Goal: Task Accomplishment & Management: Use online tool/utility

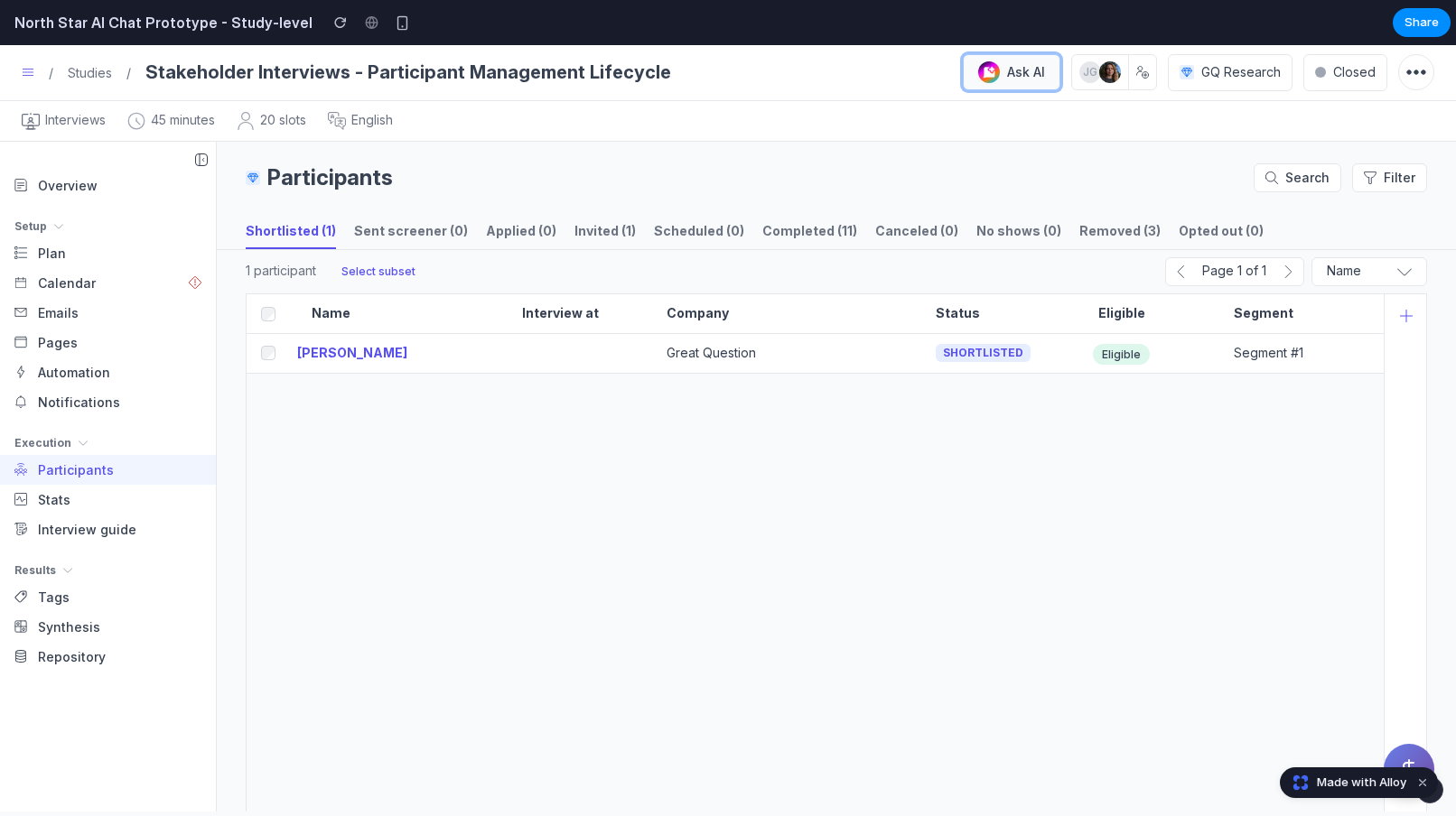
click at [1002, 75] on button "Ask AI" at bounding box center [1011, 71] width 97 height 36
click at [860, 128] on div "Interviews 45 minutes 20 slots English" at bounding box center [728, 121] width 1413 height 18
click at [1405, 756] on button "Ask AI" at bounding box center [1409, 769] width 50 height 50
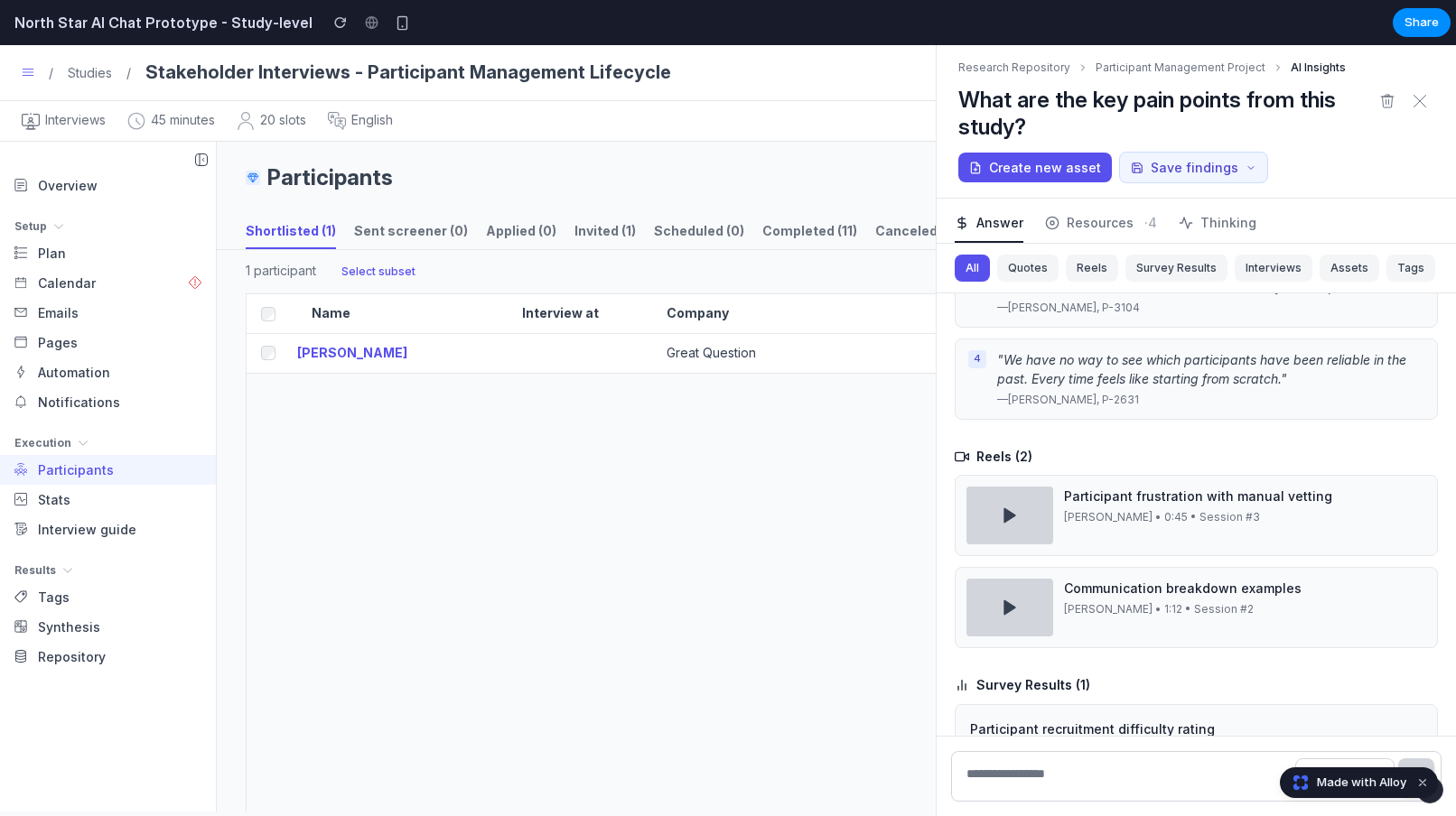
scroll to position [304, 0]
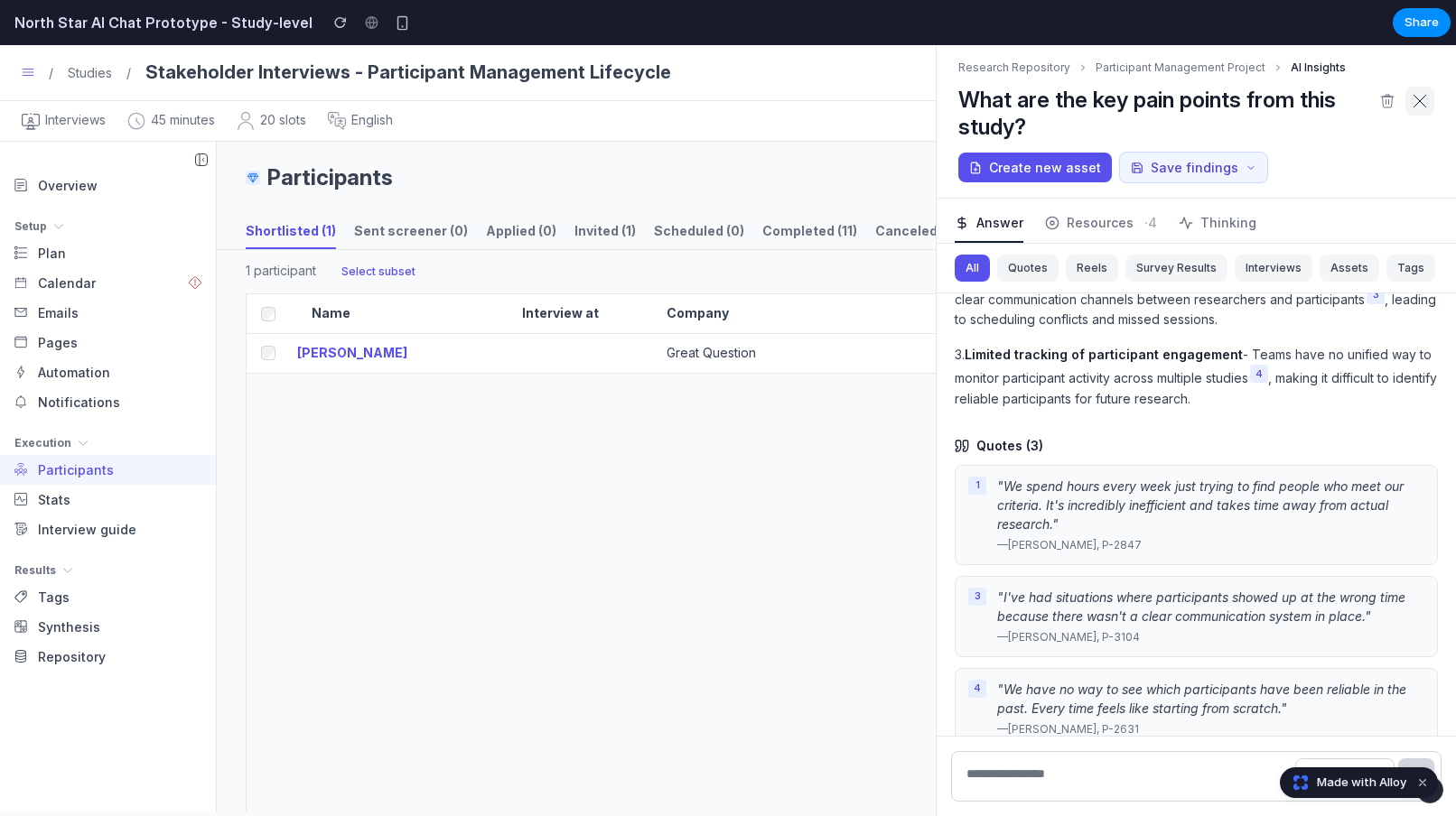
click at [1420, 99] on icon at bounding box center [1419, 100] width 14 height 14
click at [1428, 786] on button "Dismiss watermark" at bounding box center [1422, 782] width 21 height 21
click at [1424, 99] on icon at bounding box center [1419, 100] width 14 height 14
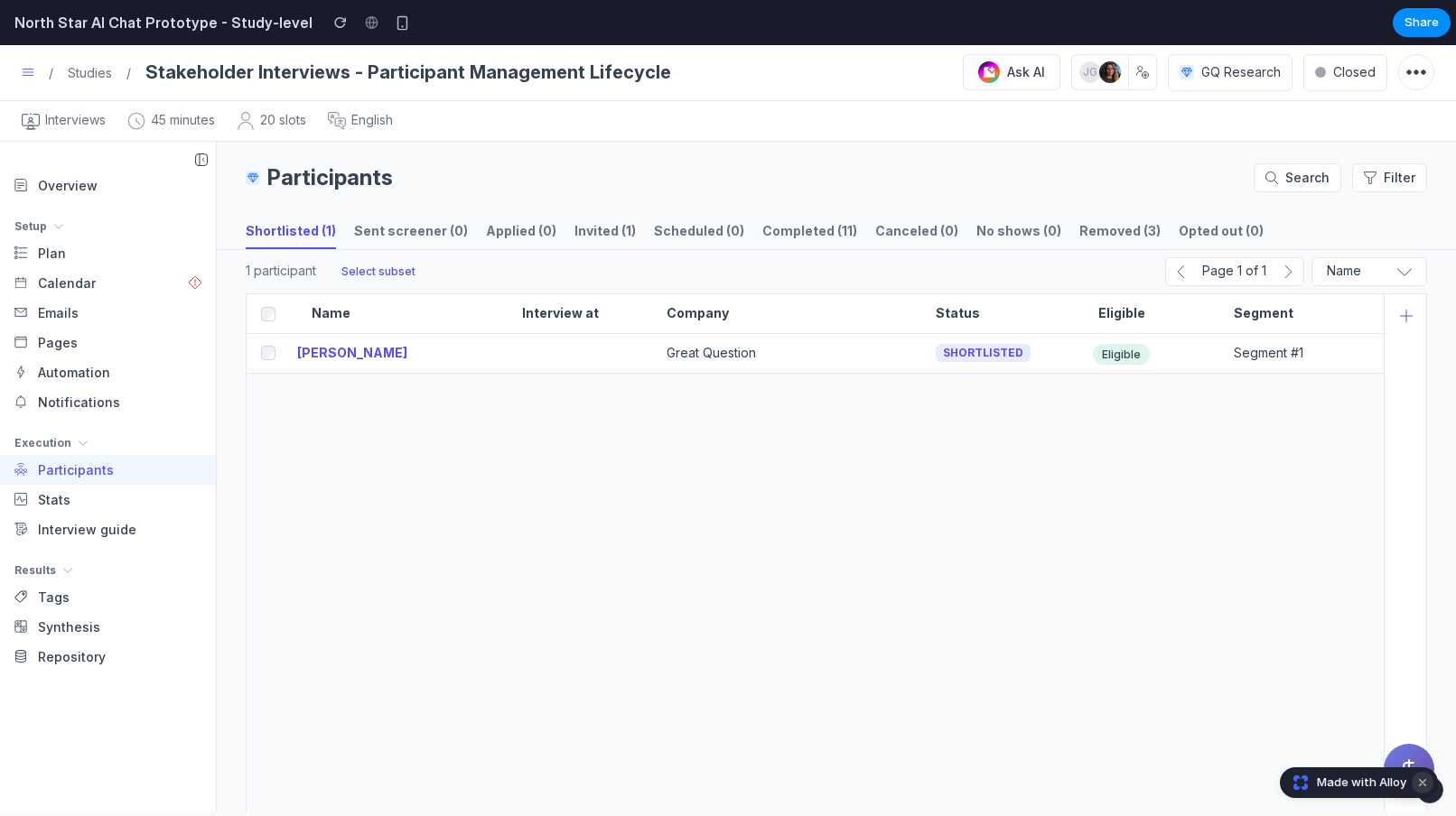
click at [1426, 781] on button "Dismiss watermark" at bounding box center [1422, 782] width 21 height 21
click at [997, 75] on circle at bounding box center [989, 72] width 21 height 21
click at [1403, 754] on button "Ask AI" at bounding box center [1409, 769] width 50 height 50
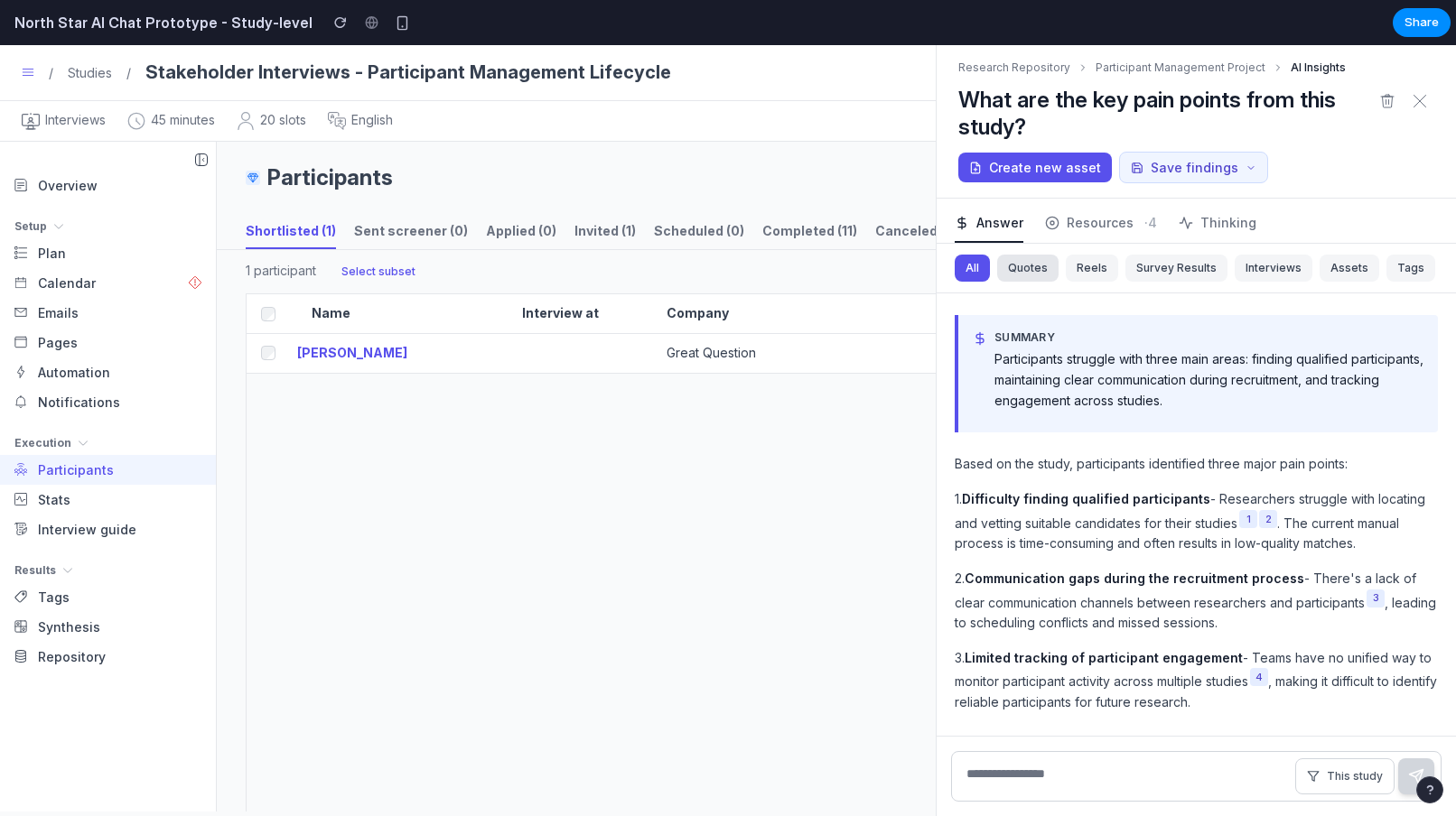
click at [1011, 270] on button "Quotes" at bounding box center [1029, 268] width 62 height 27
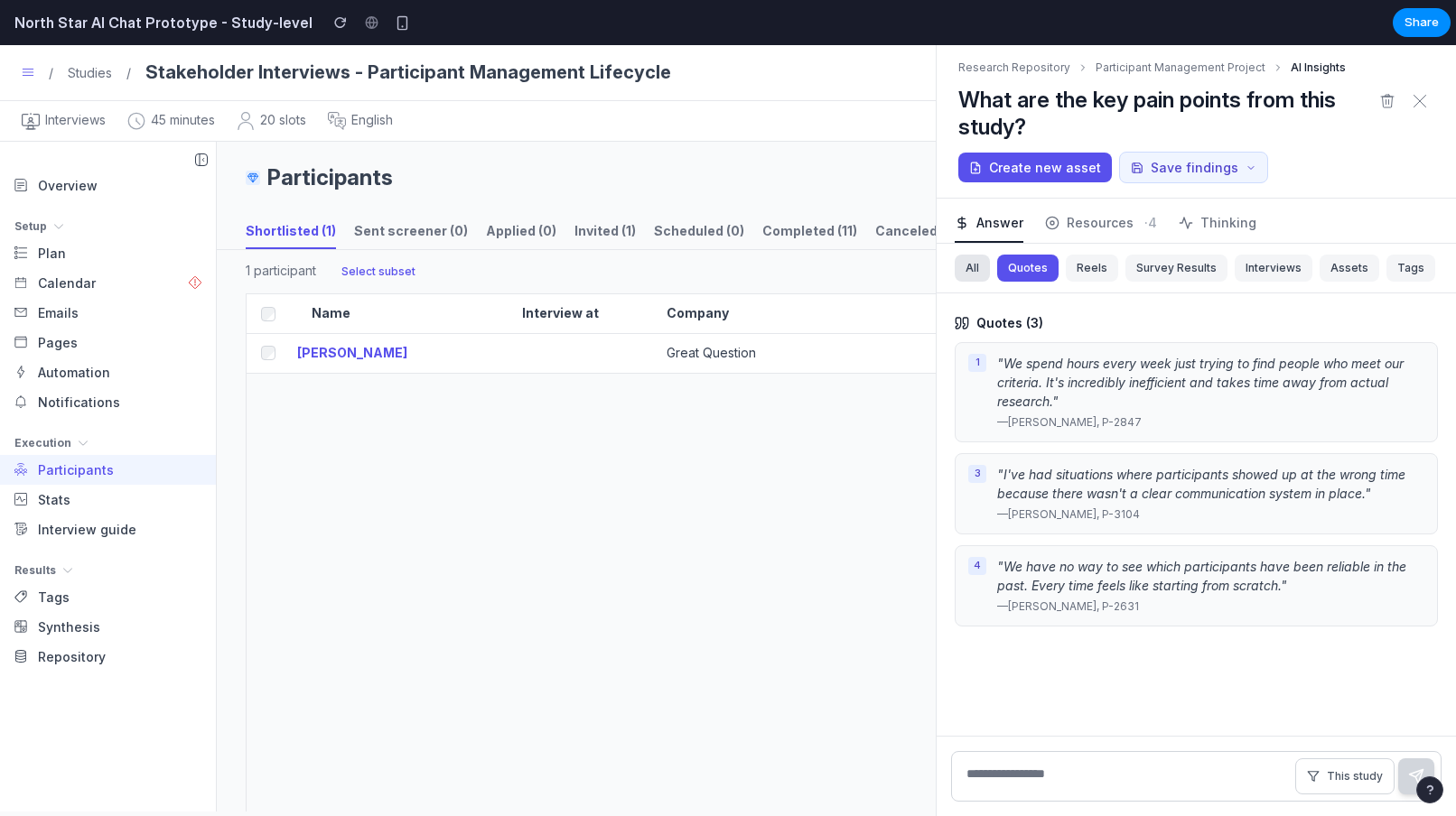
click at [978, 271] on button "All" at bounding box center [973, 268] width 36 height 27
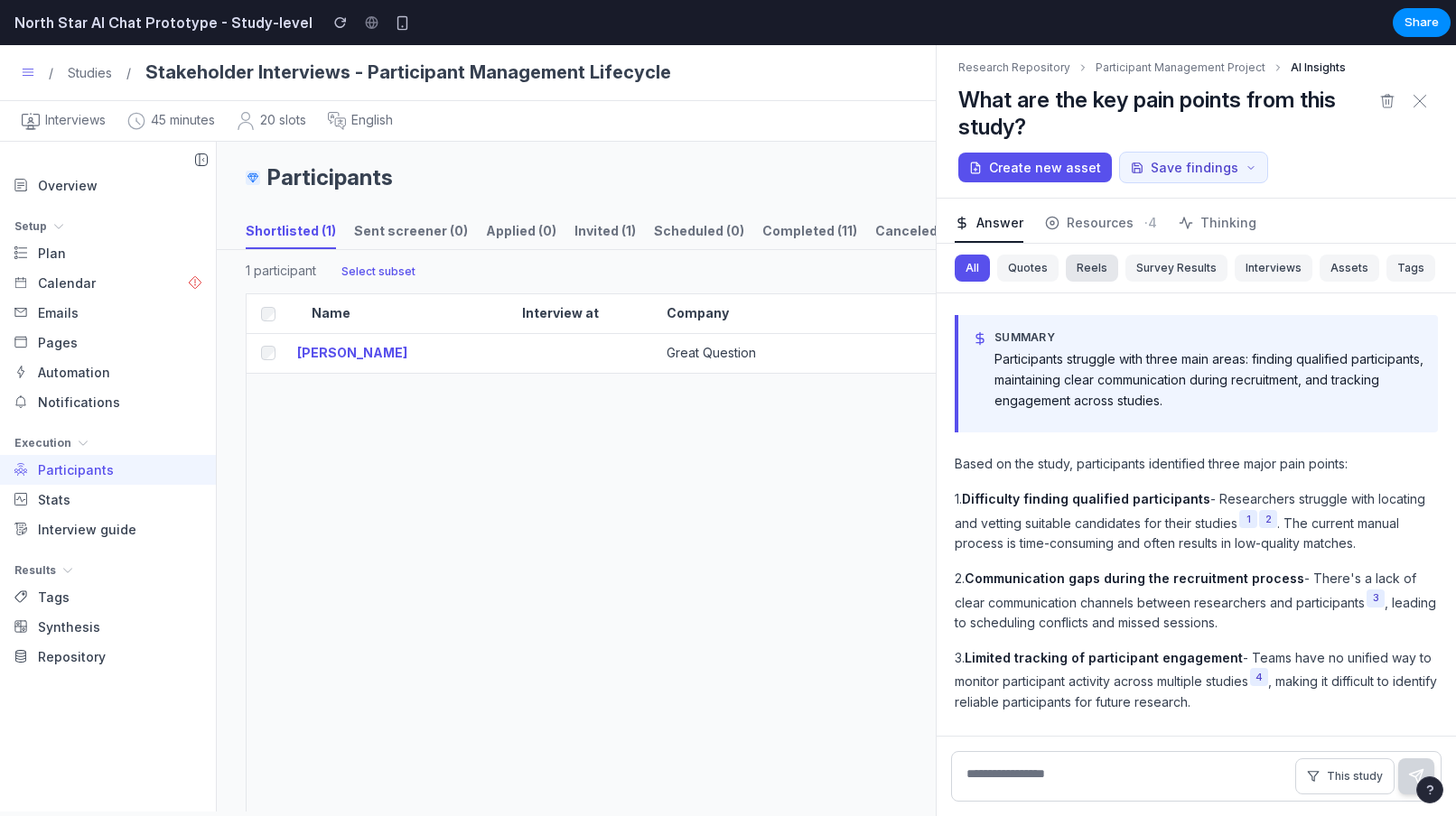
click at [1074, 268] on button "Reels" at bounding box center [1092, 268] width 52 height 27
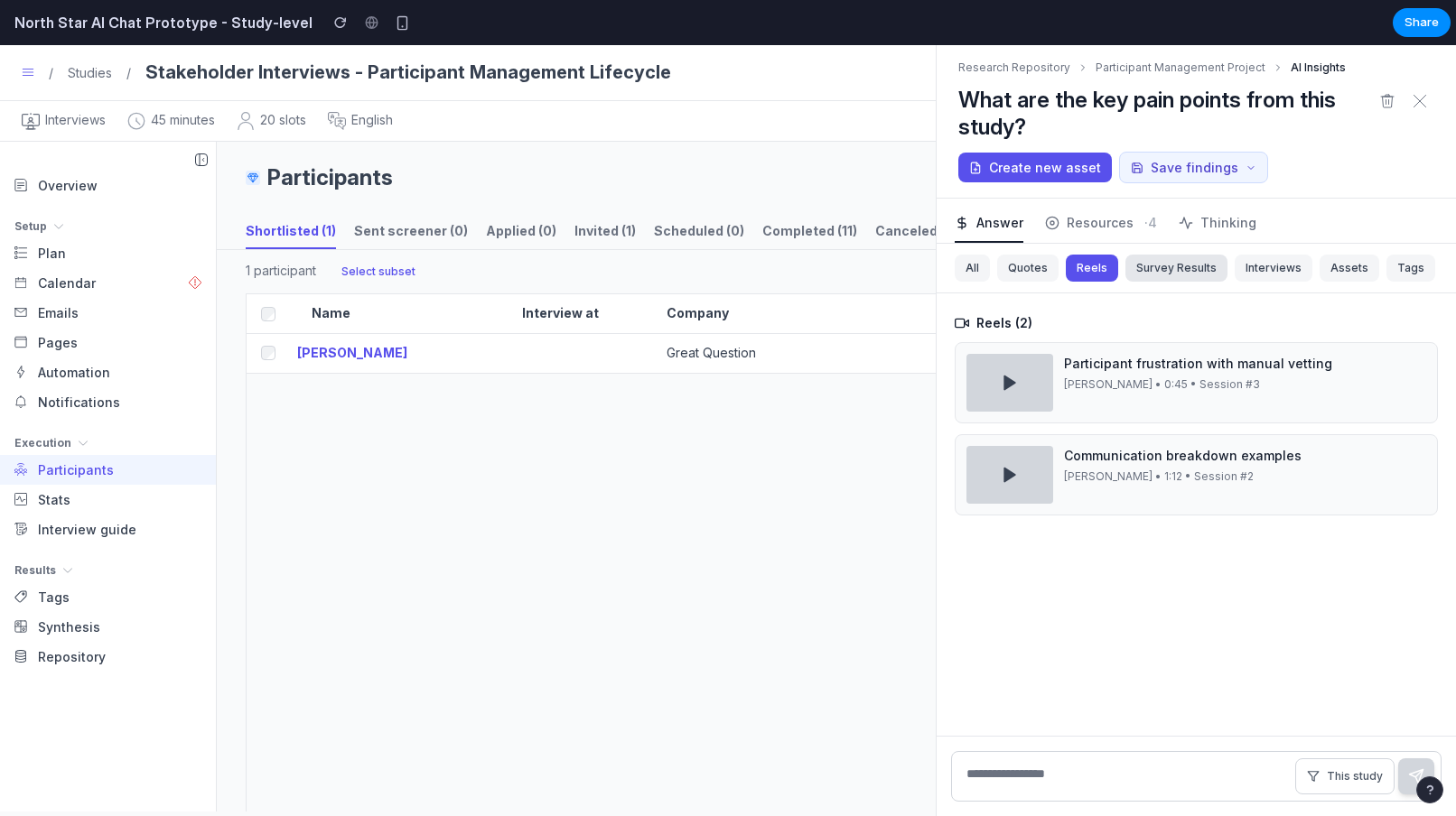
click at [1147, 268] on button "Survey Results" at bounding box center [1177, 268] width 102 height 27
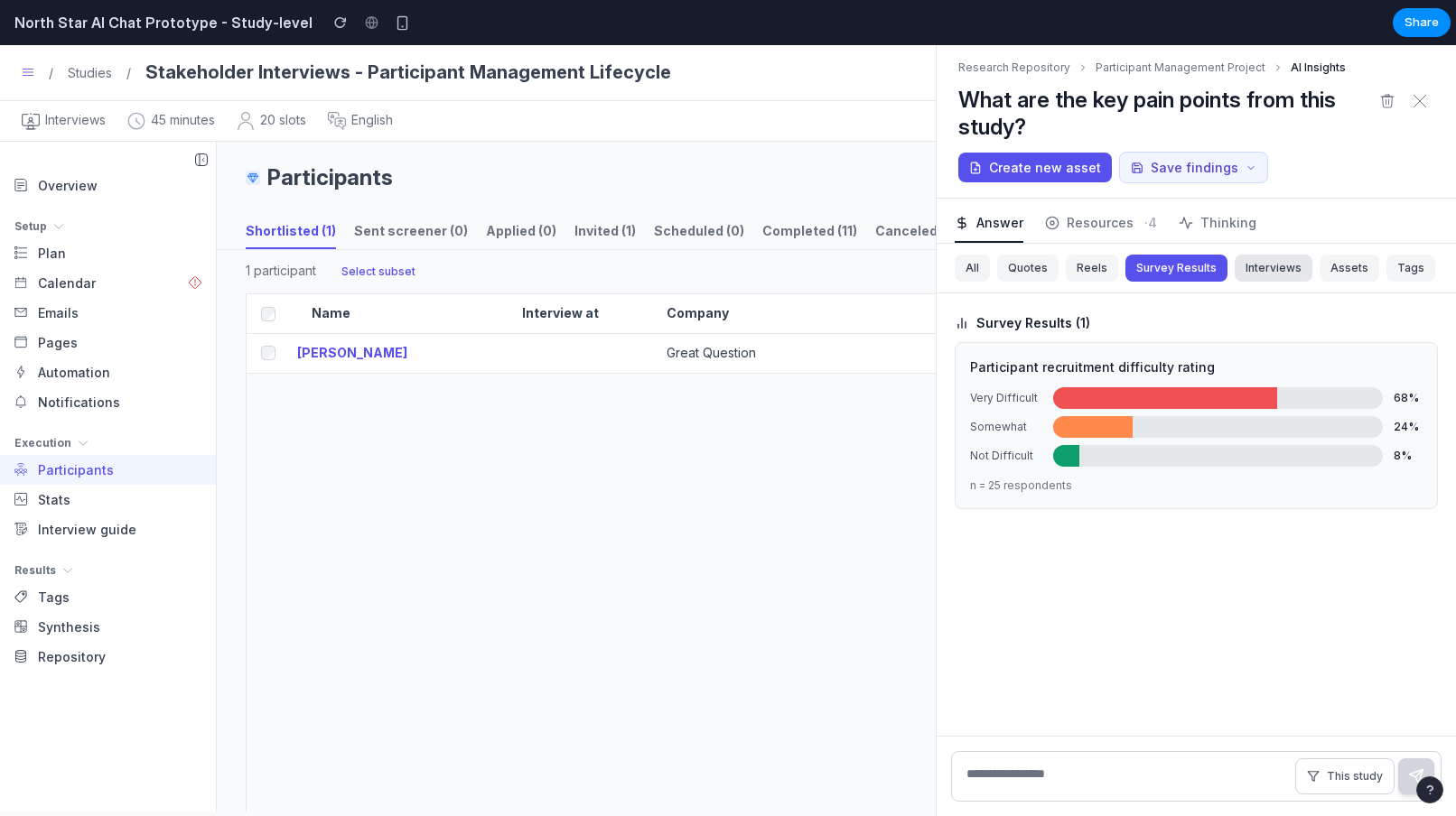
click at [1282, 269] on button "Interviews" at bounding box center [1274, 268] width 78 height 27
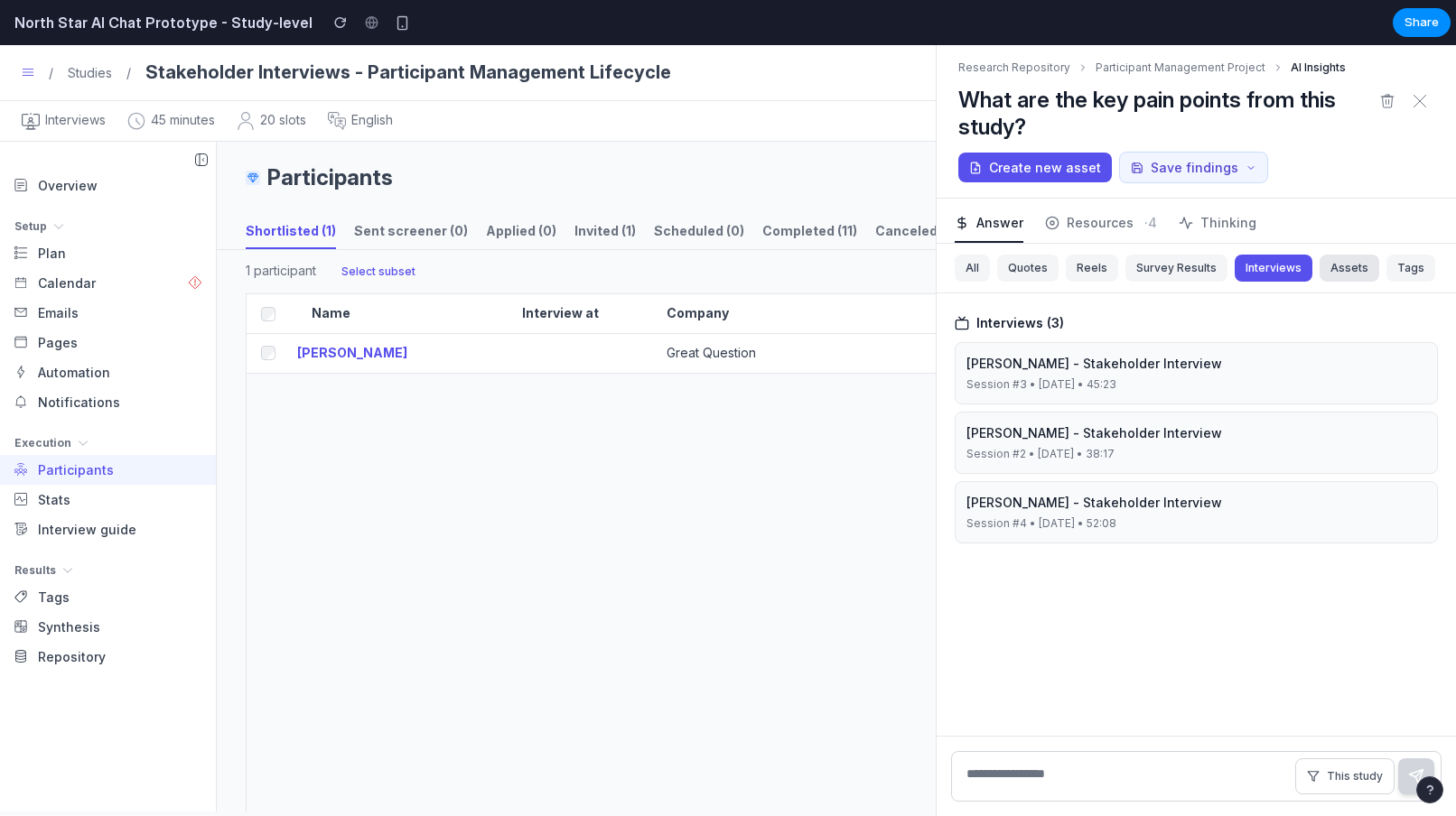
click at [1328, 275] on button "Assets" at bounding box center [1350, 268] width 60 height 27
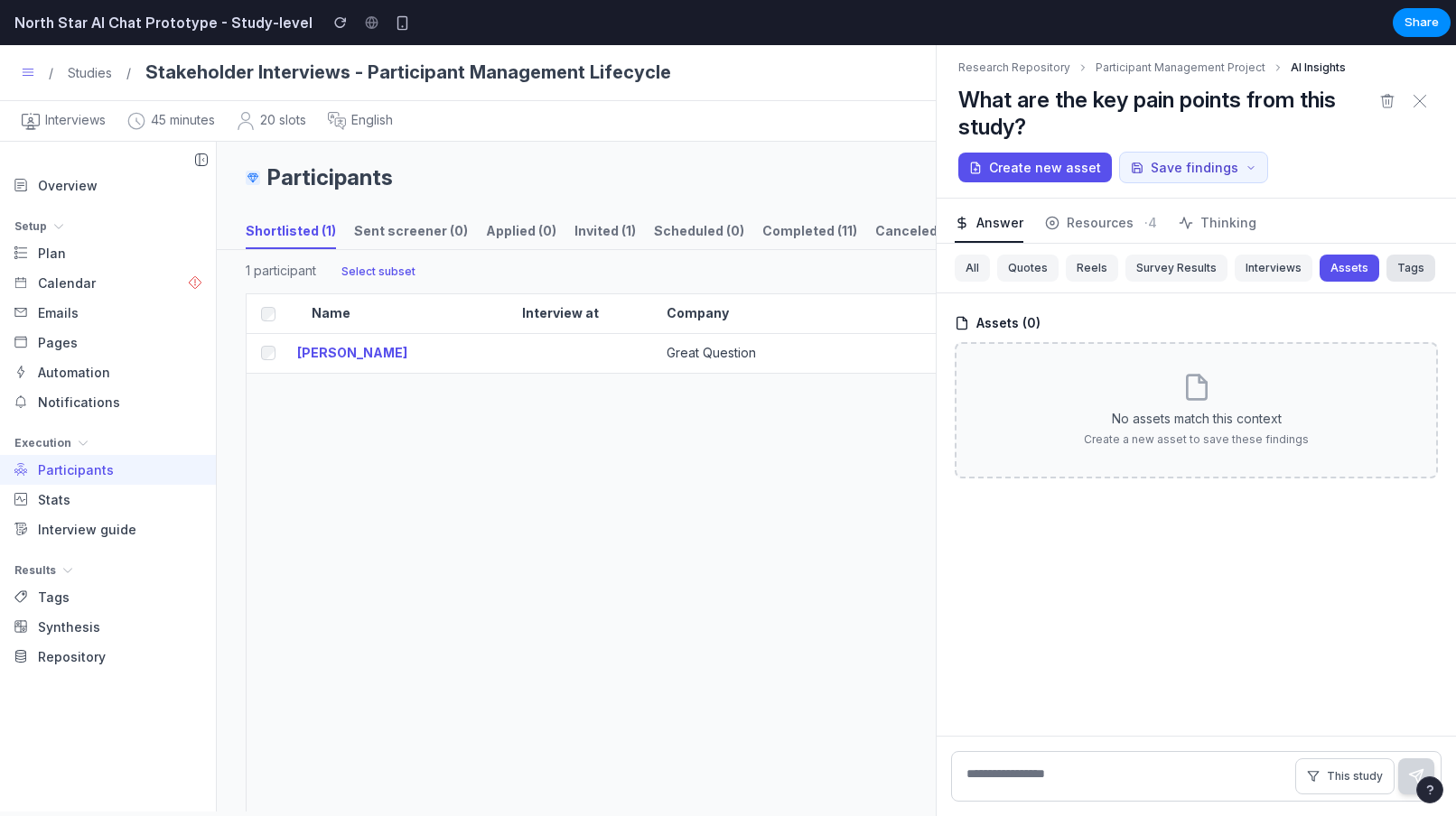
click at [1407, 276] on button "Tags" at bounding box center [1411, 268] width 49 height 27
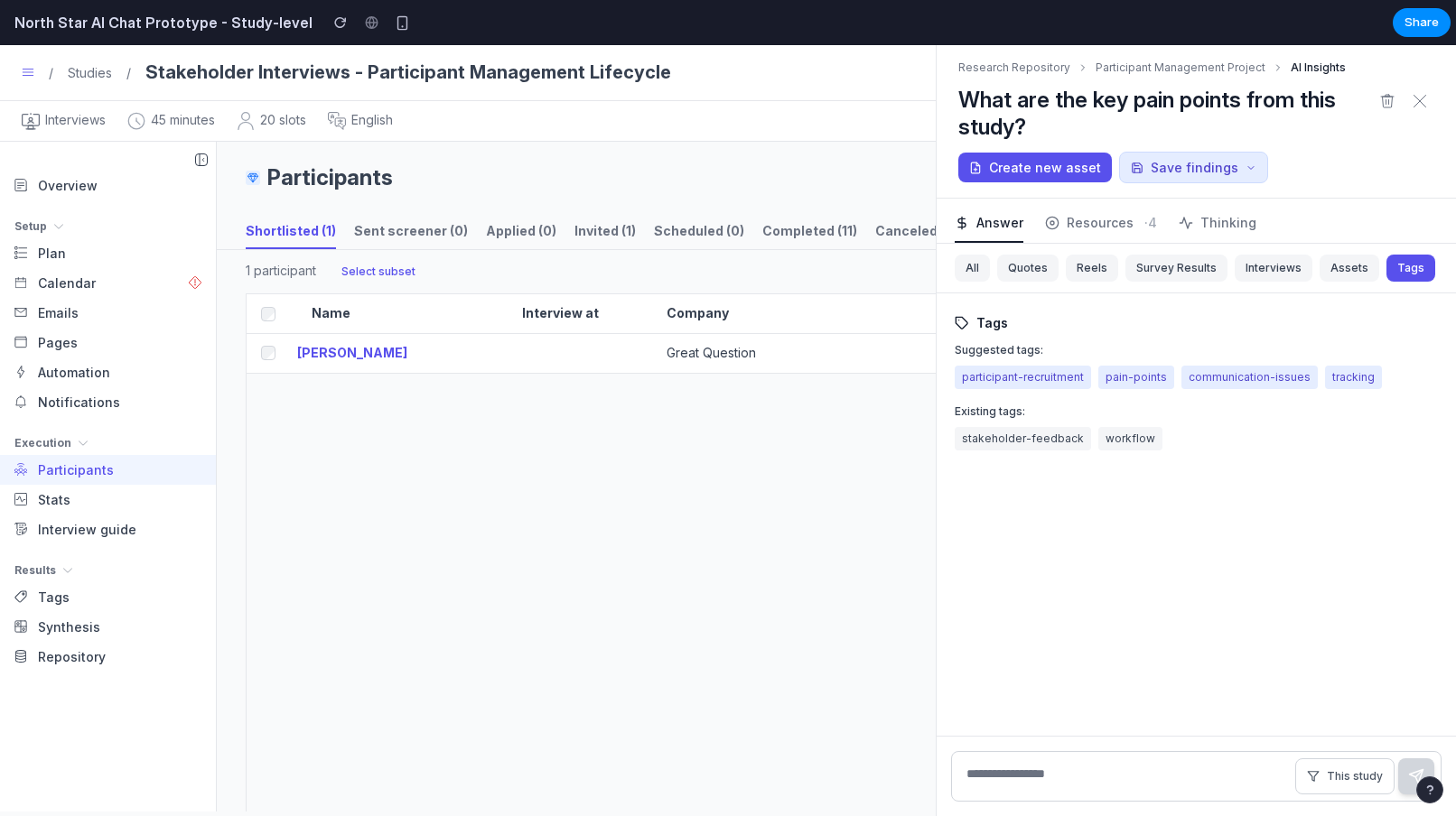
click at [1178, 174] on button "Save findings" at bounding box center [1194, 167] width 149 height 32
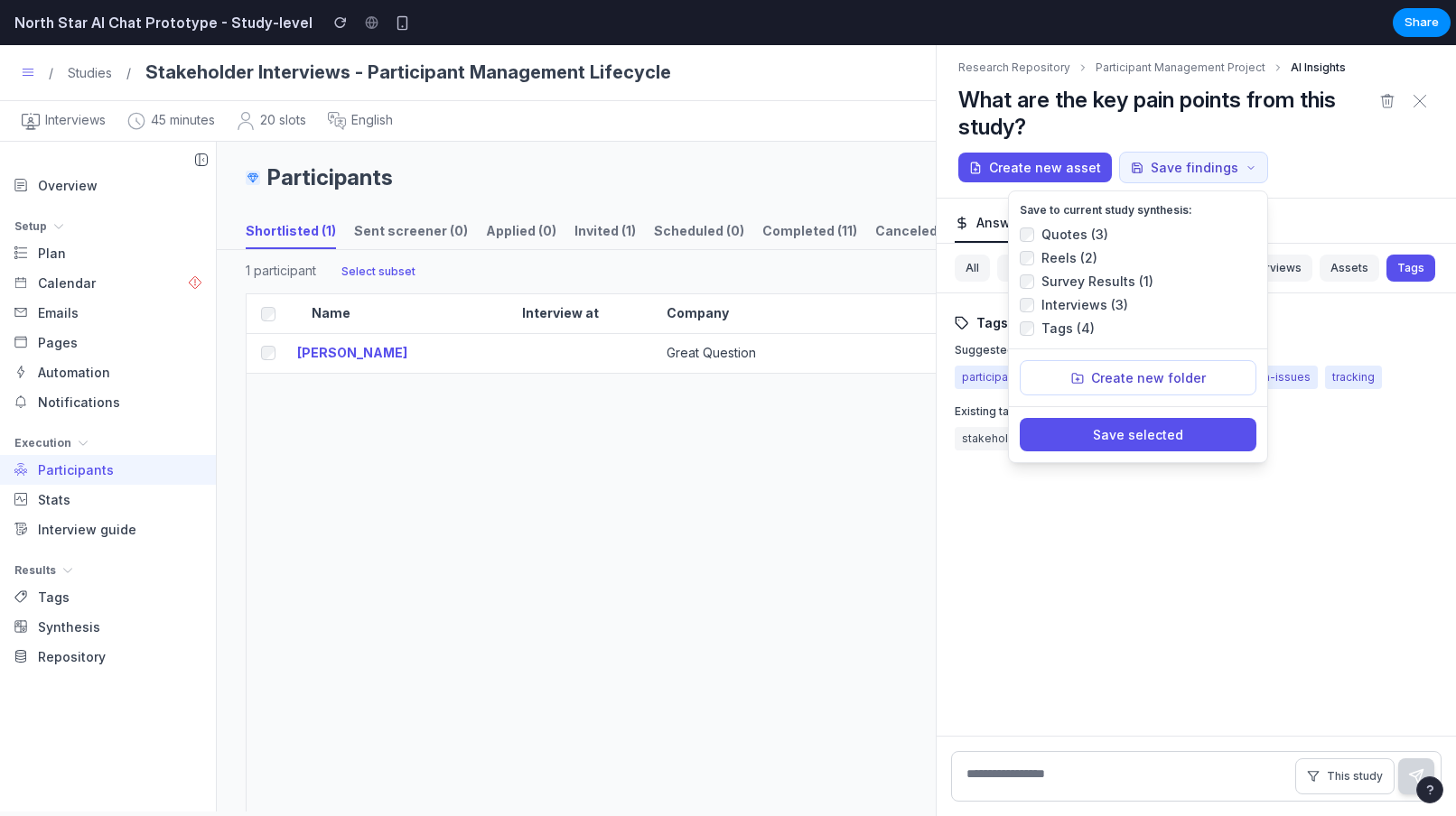
click at [1327, 176] on div "Create new asset Save findings Save to current study synthesis: Quotes (3) Reel…" at bounding box center [1195, 167] width 476 height 32
click at [1324, 172] on div "Create new asset Save findings Save to current study synthesis: Quotes (3) Reel…" at bounding box center [1195, 167] width 476 height 32
click at [1175, 168] on button "Save findings" at bounding box center [1194, 167] width 149 height 32
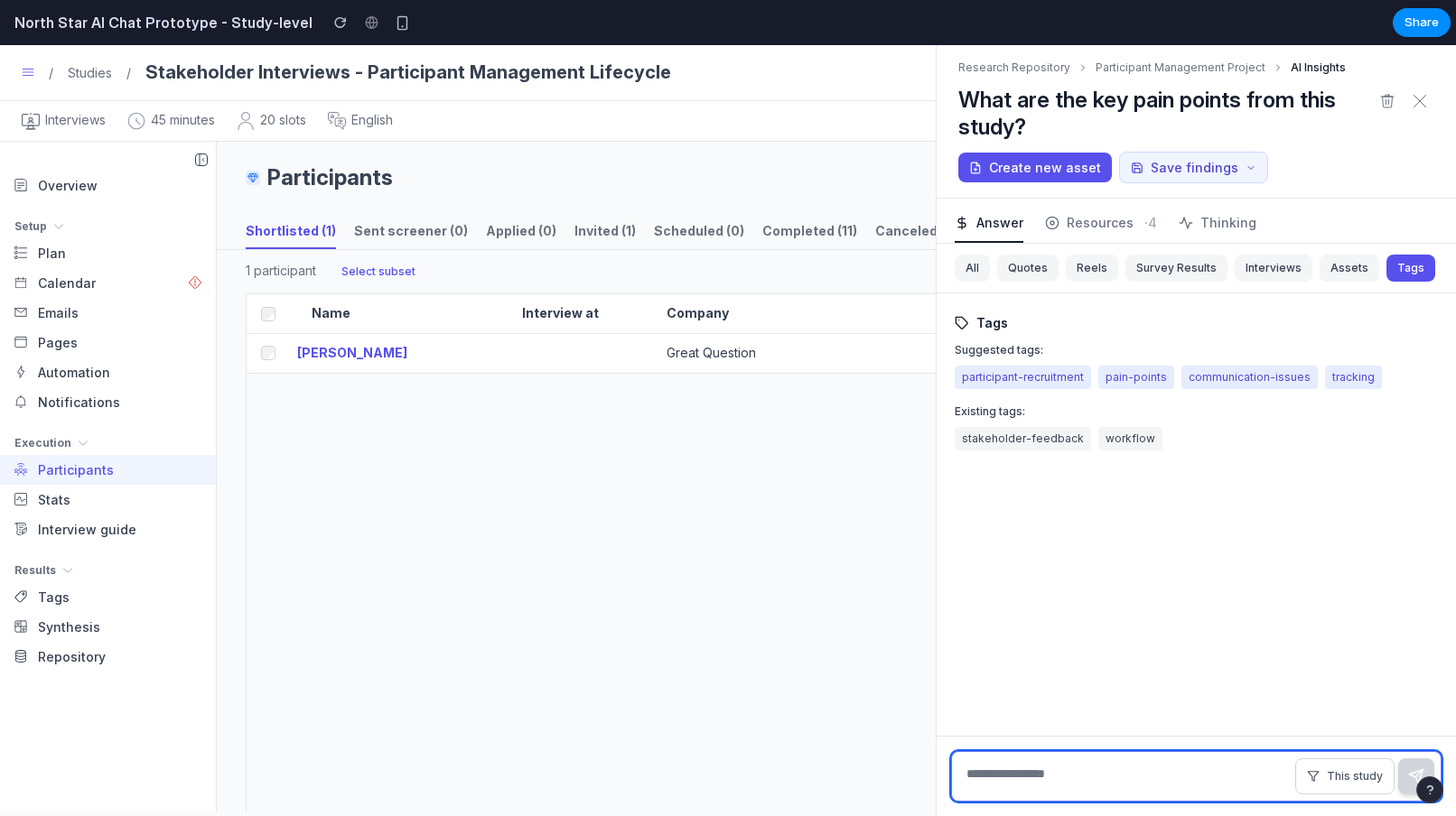
click at [1216, 786] on textarea at bounding box center [1196, 776] width 490 height 50
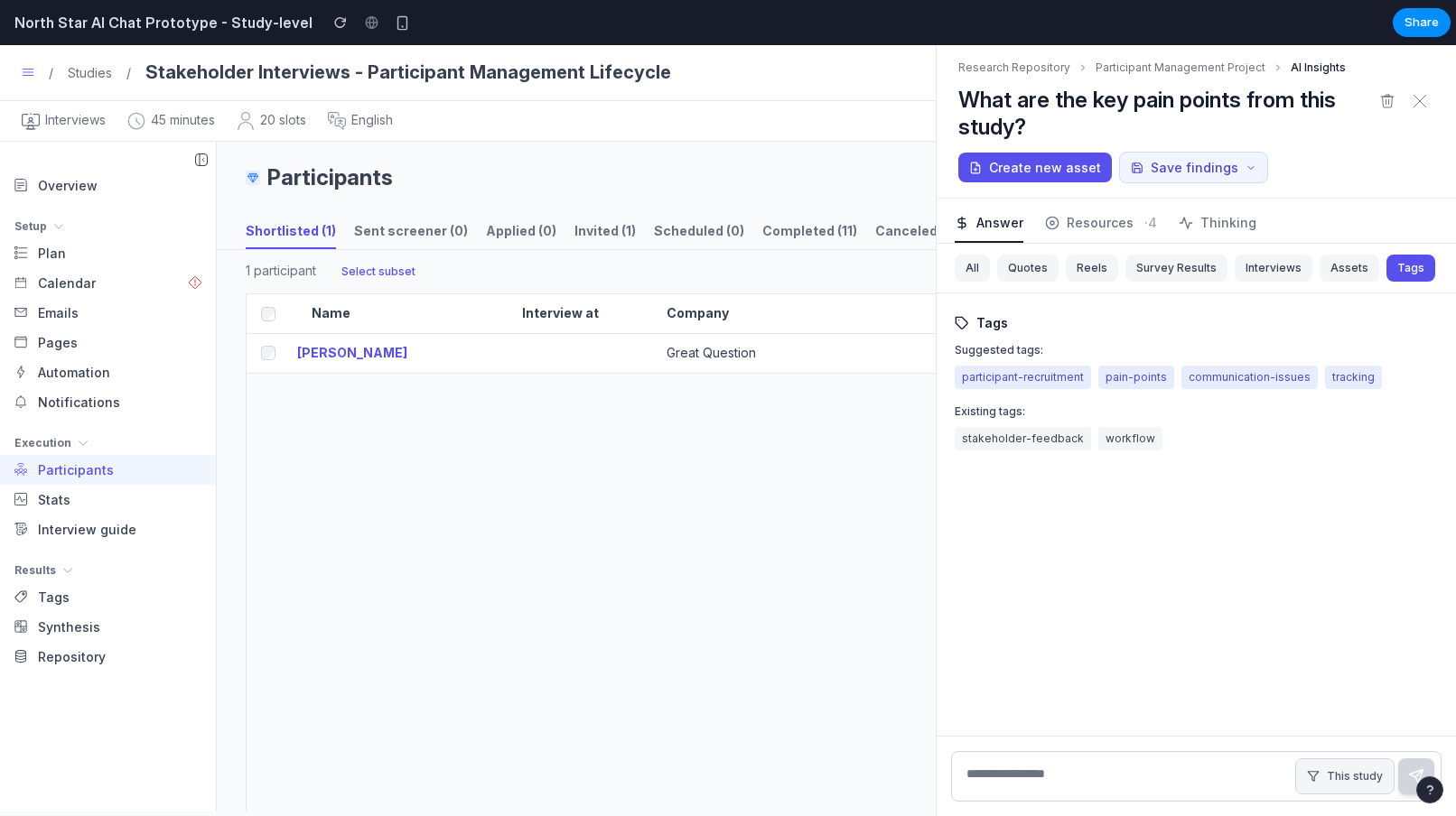
click at [1297, 784] on button "This study" at bounding box center [1345, 775] width 99 height 36
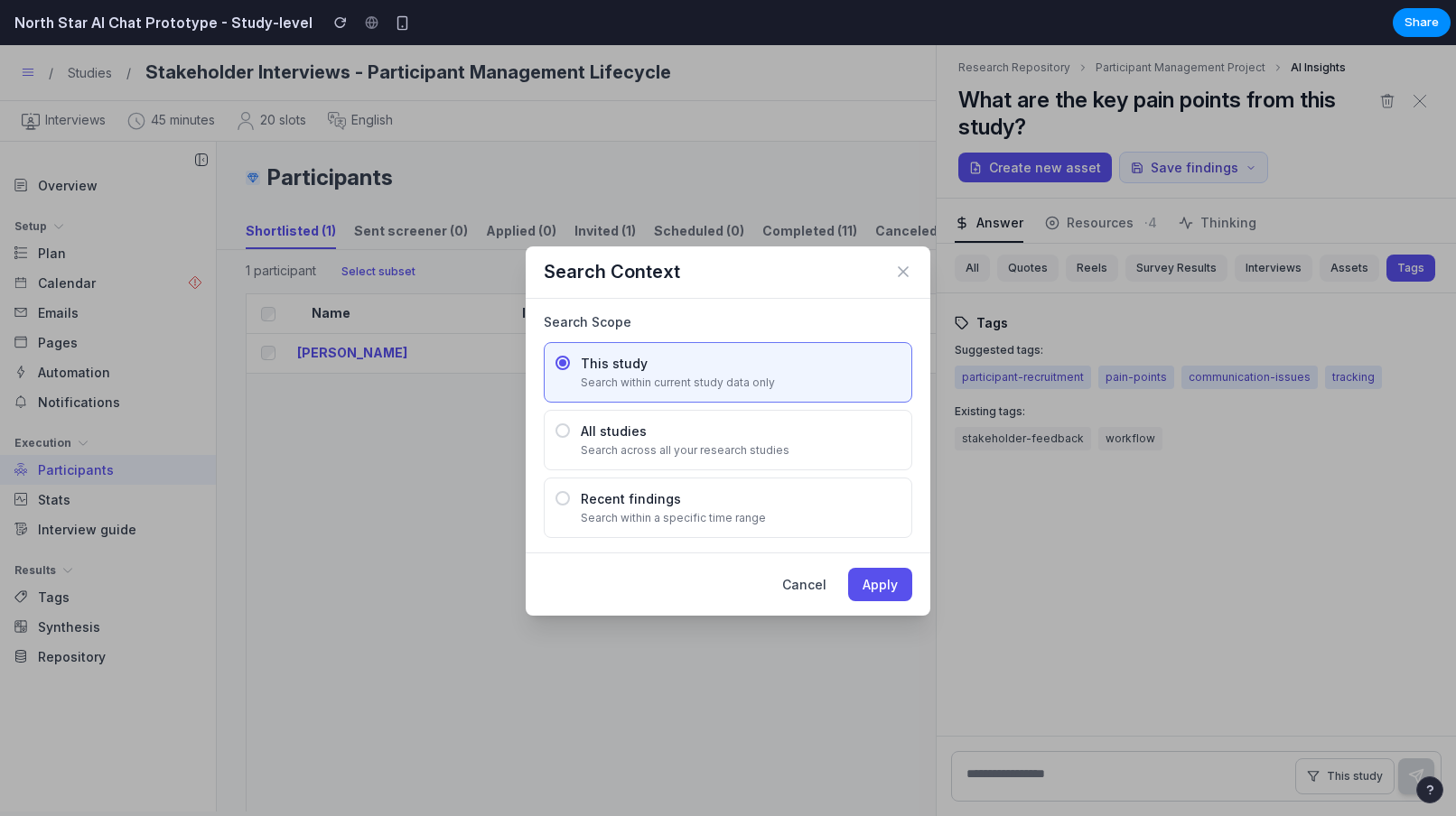
click at [649, 443] on div "Search across all your research studies" at bounding box center [740, 450] width 319 height 16
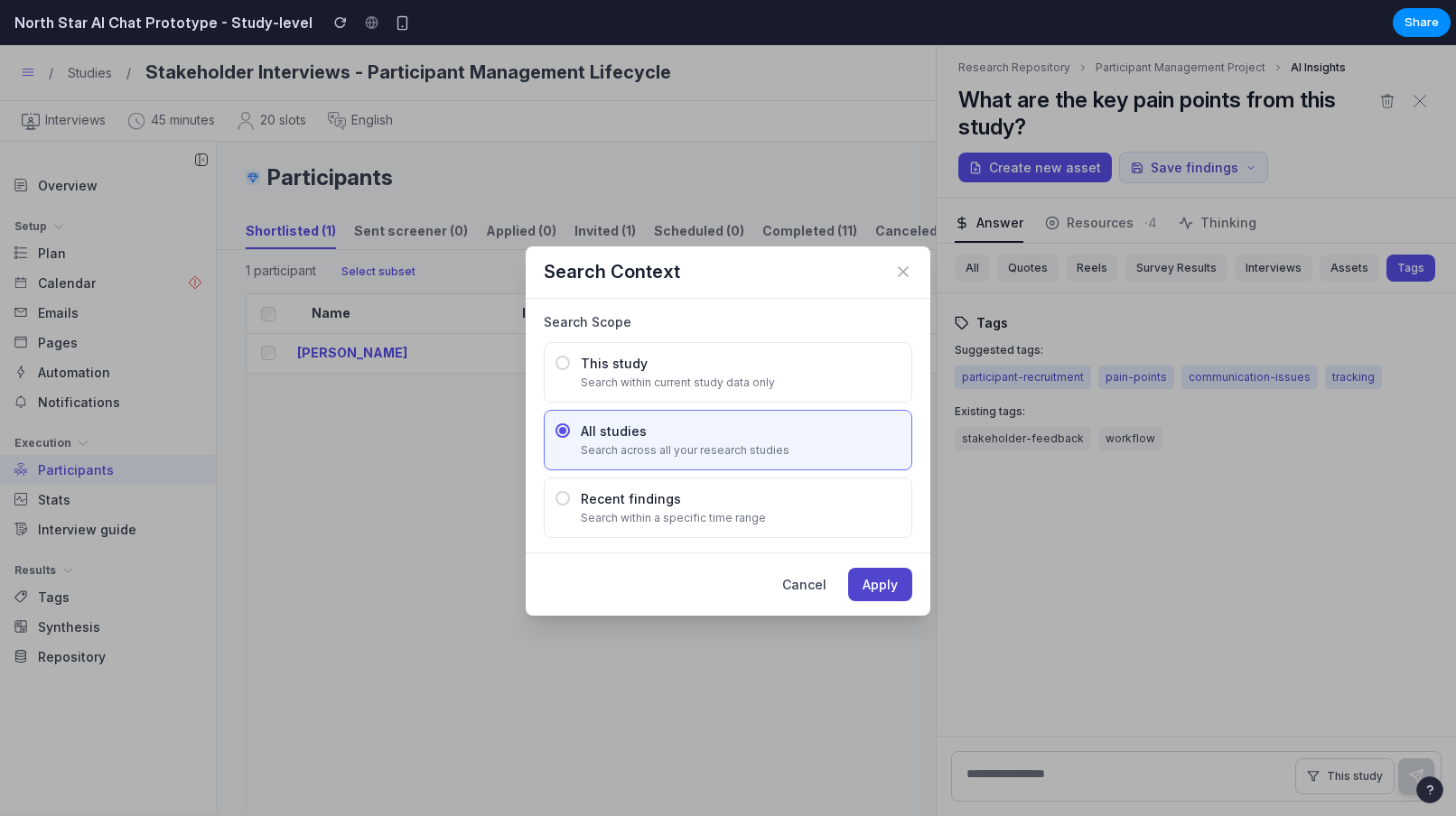
click at [870, 580] on button "Apply" at bounding box center [880, 585] width 64 height 34
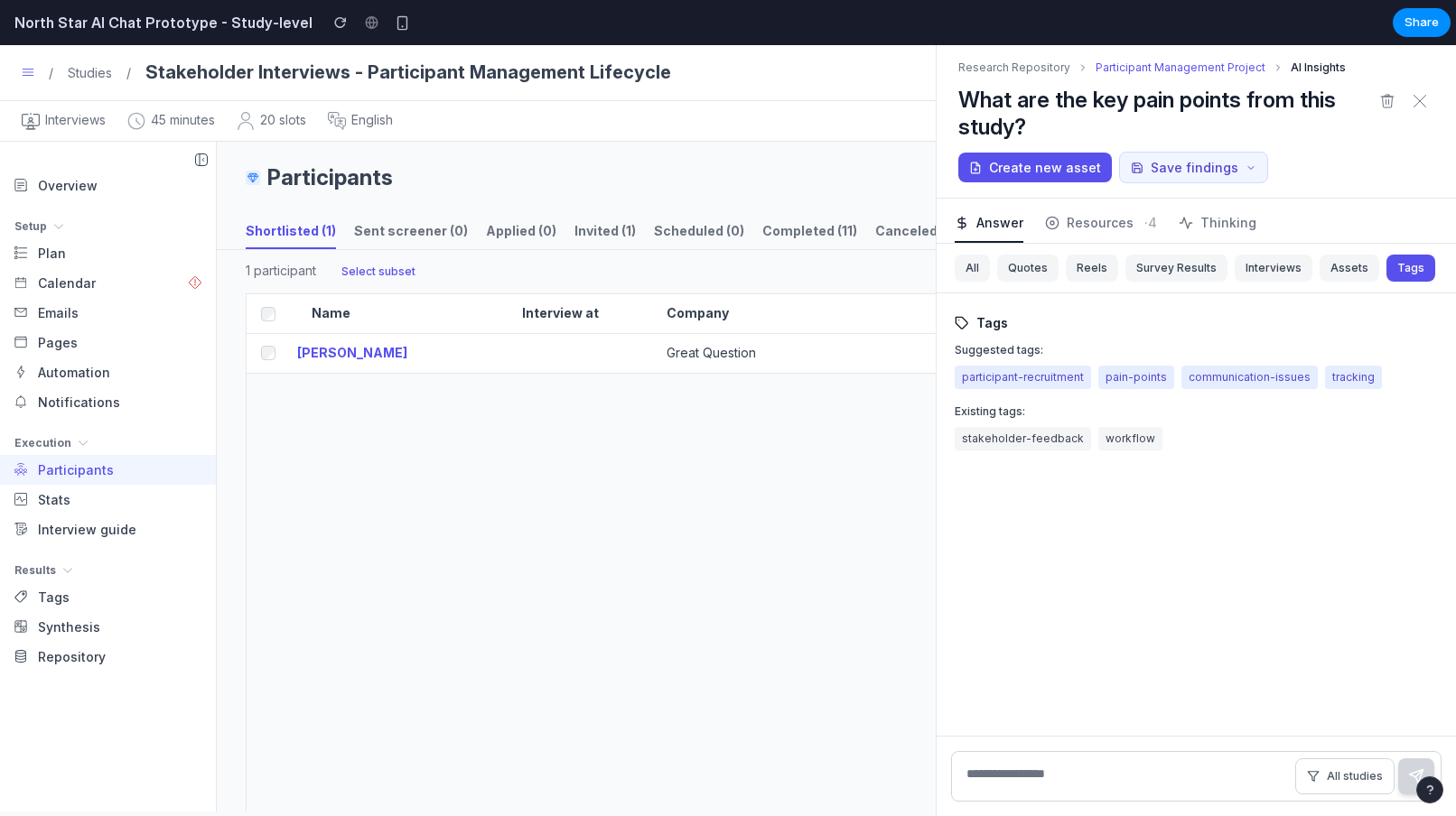
click at [1164, 68] on button "Participant Management Project" at bounding box center [1181, 68] width 170 height 16
click at [984, 68] on button "Research Repository" at bounding box center [1014, 68] width 112 height 16
click at [1390, 100] on icon at bounding box center [1387, 100] width 14 height 14
click at [1429, 106] on button at bounding box center [1420, 101] width 29 height 29
click at [667, 546] on div "Name [PERSON_NAME] Interview at Company Status Eligible Segment Booked at Job t…" at bounding box center [816, 745] width 1140 height 903
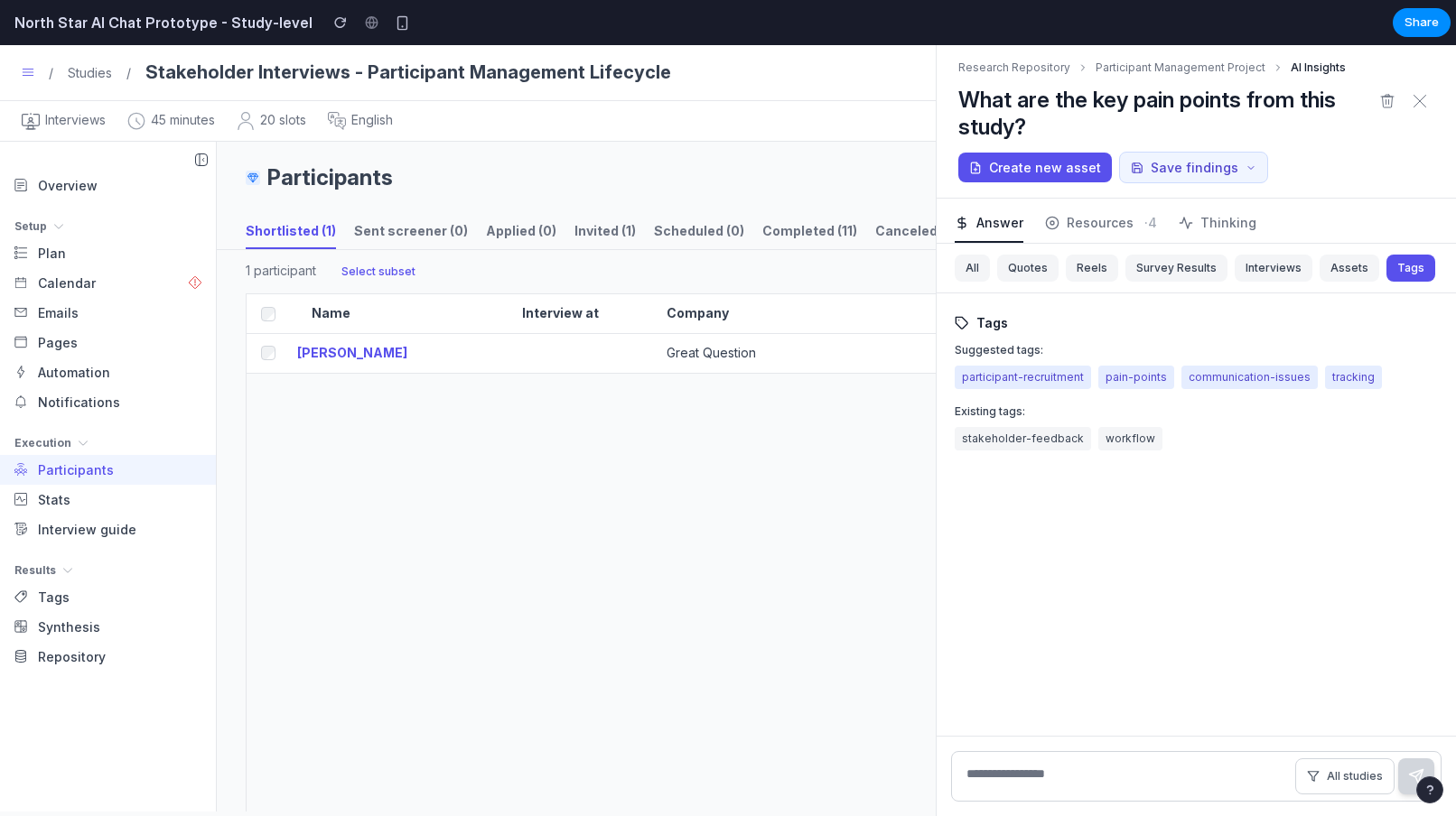
click at [1039, 446] on span "stakeholder-feedback" at bounding box center [1023, 439] width 136 height 23
click at [1217, 228] on span "Thinking" at bounding box center [1228, 223] width 56 height 19
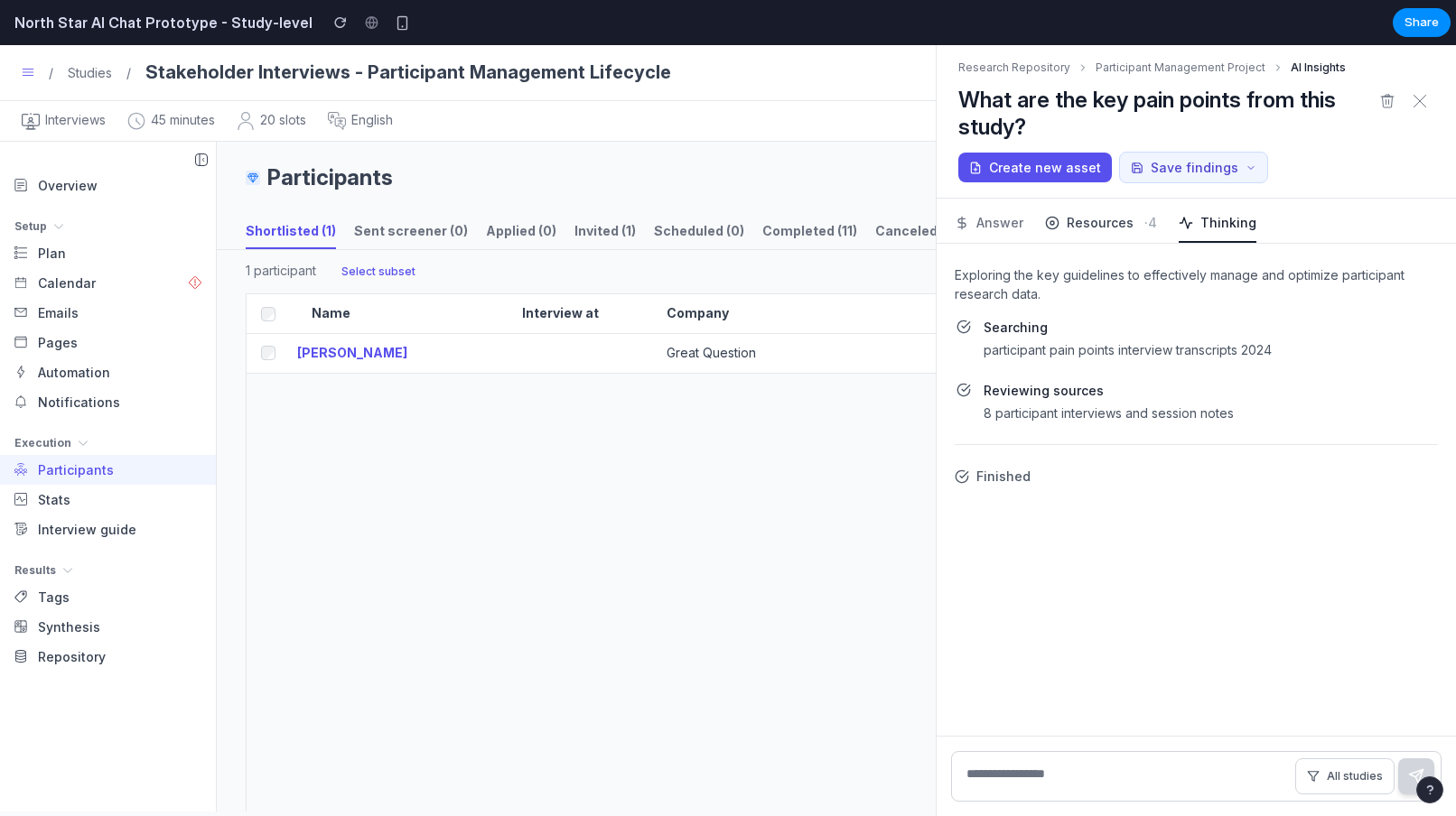
click at [1102, 231] on span "Resources" at bounding box center [1100, 223] width 67 height 19
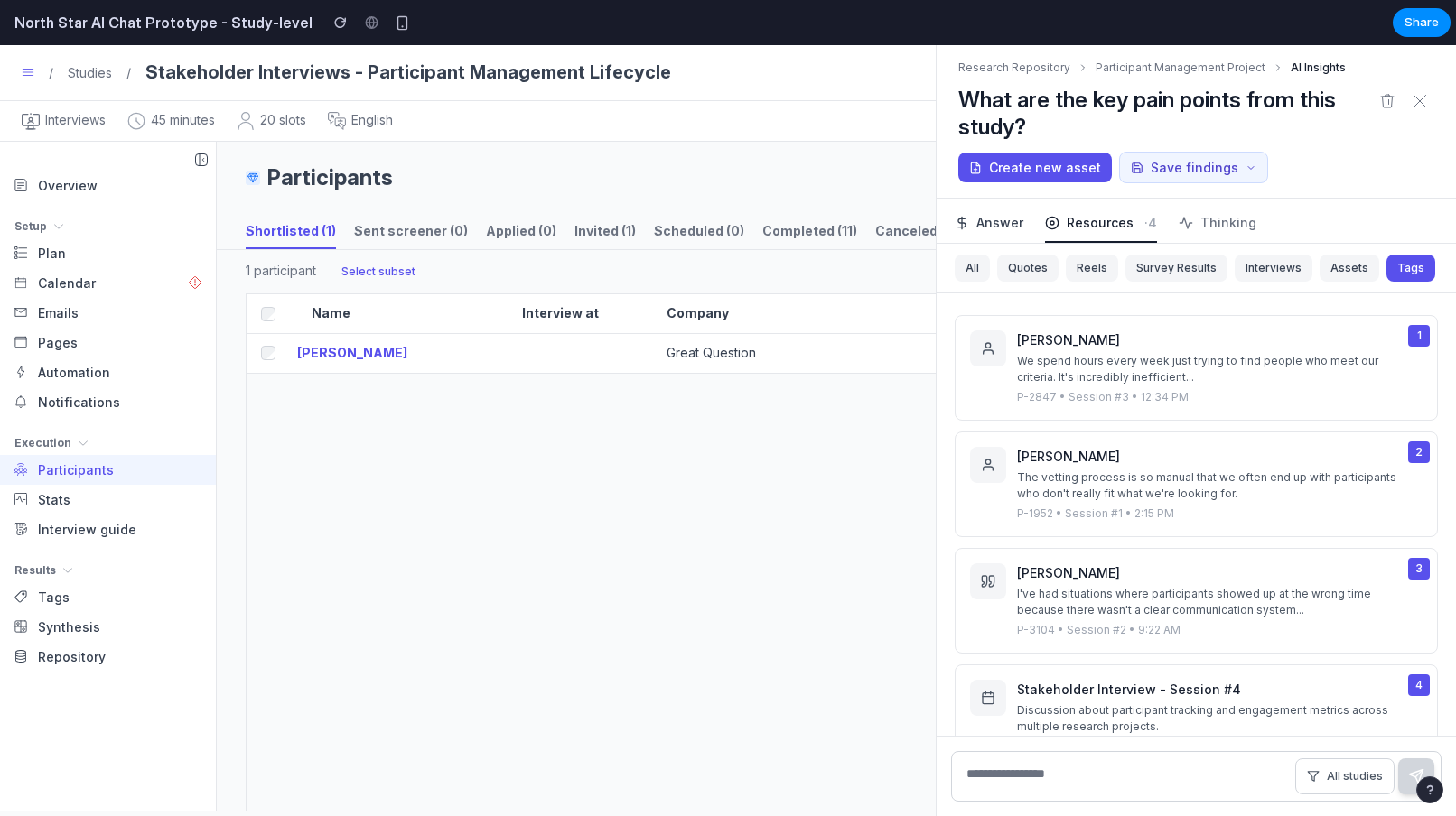
click at [988, 229] on span "Answer" at bounding box center [1000, 223] width 47 height 19
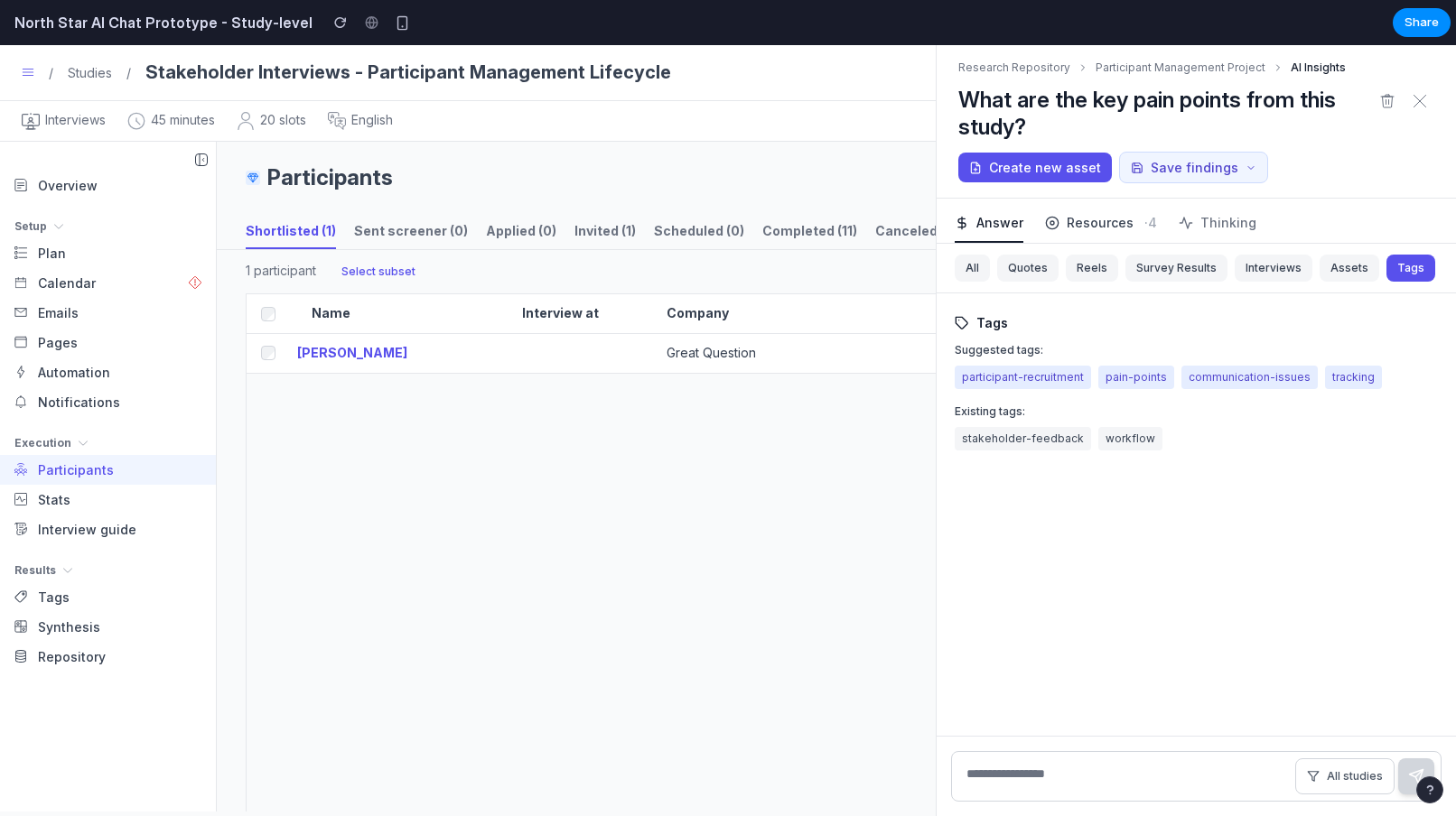
click at [1057, 225] on circle at bounding box center [1052, 223] width 12 height 12
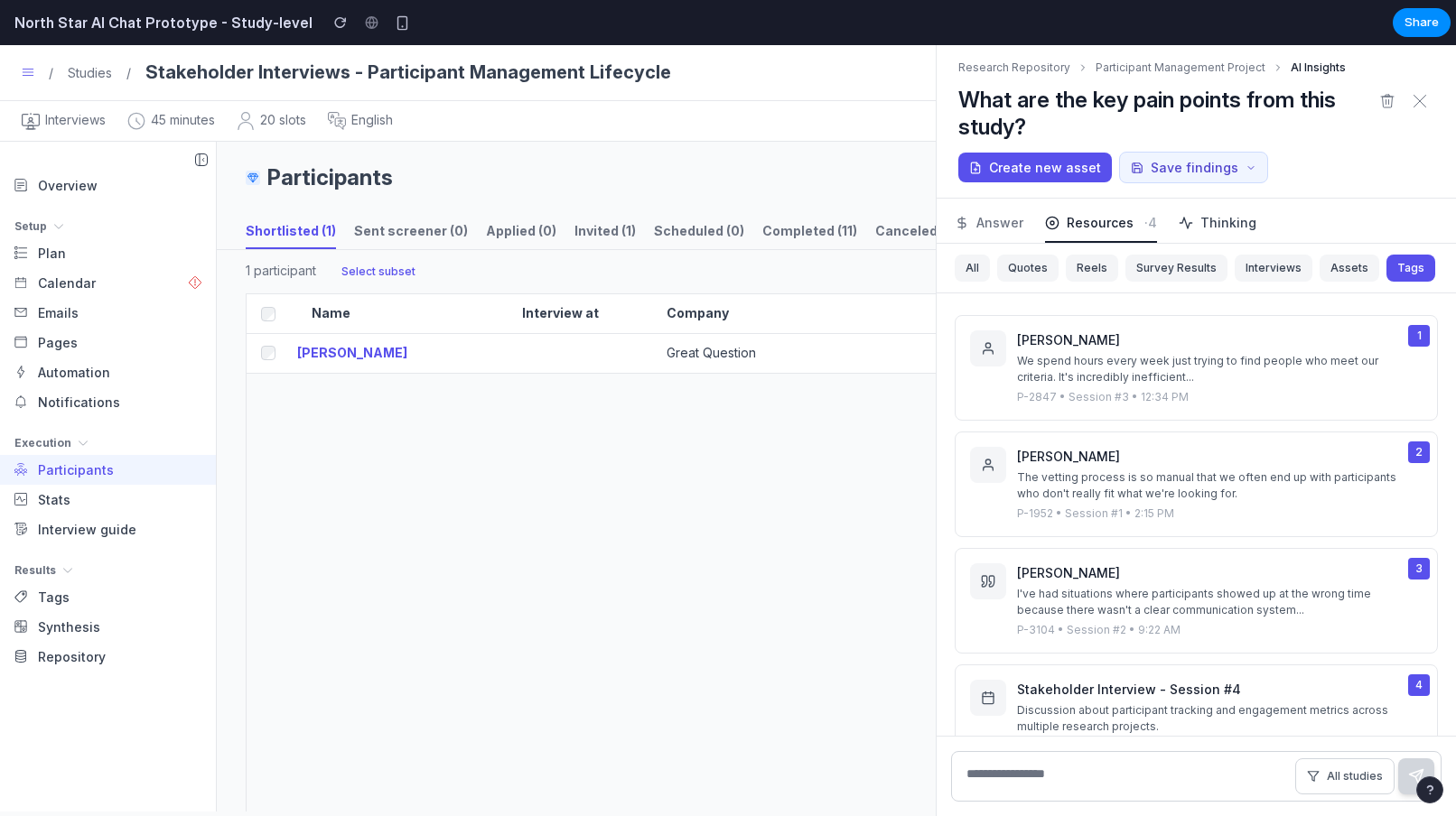
click at [1231, 226] on span "Thinking" at bounding box center [1228, 223] width 56 height 19
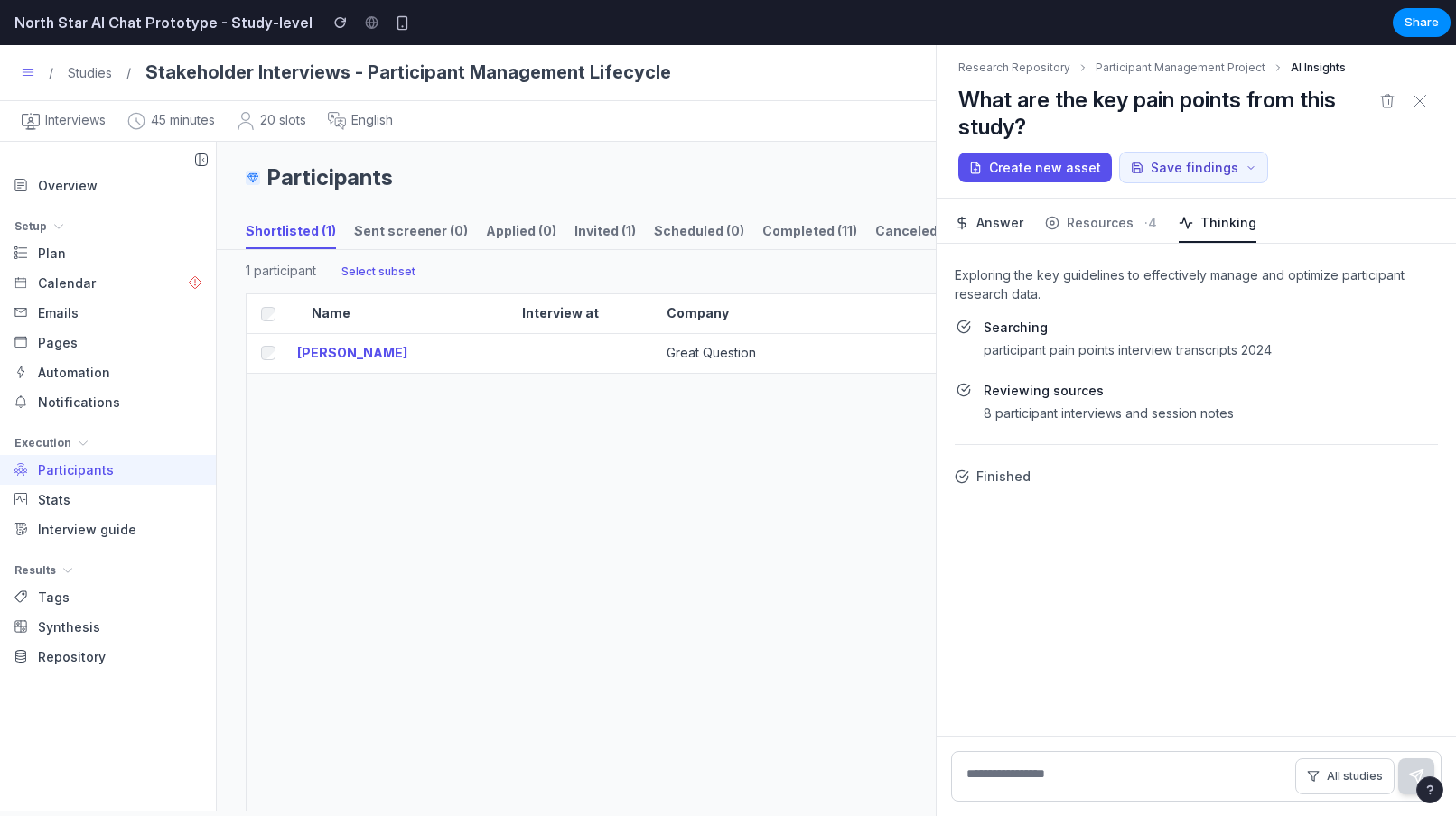
click at [987, 223] on span "Answer" at bounding box center [1000, 223] width 47 height 19
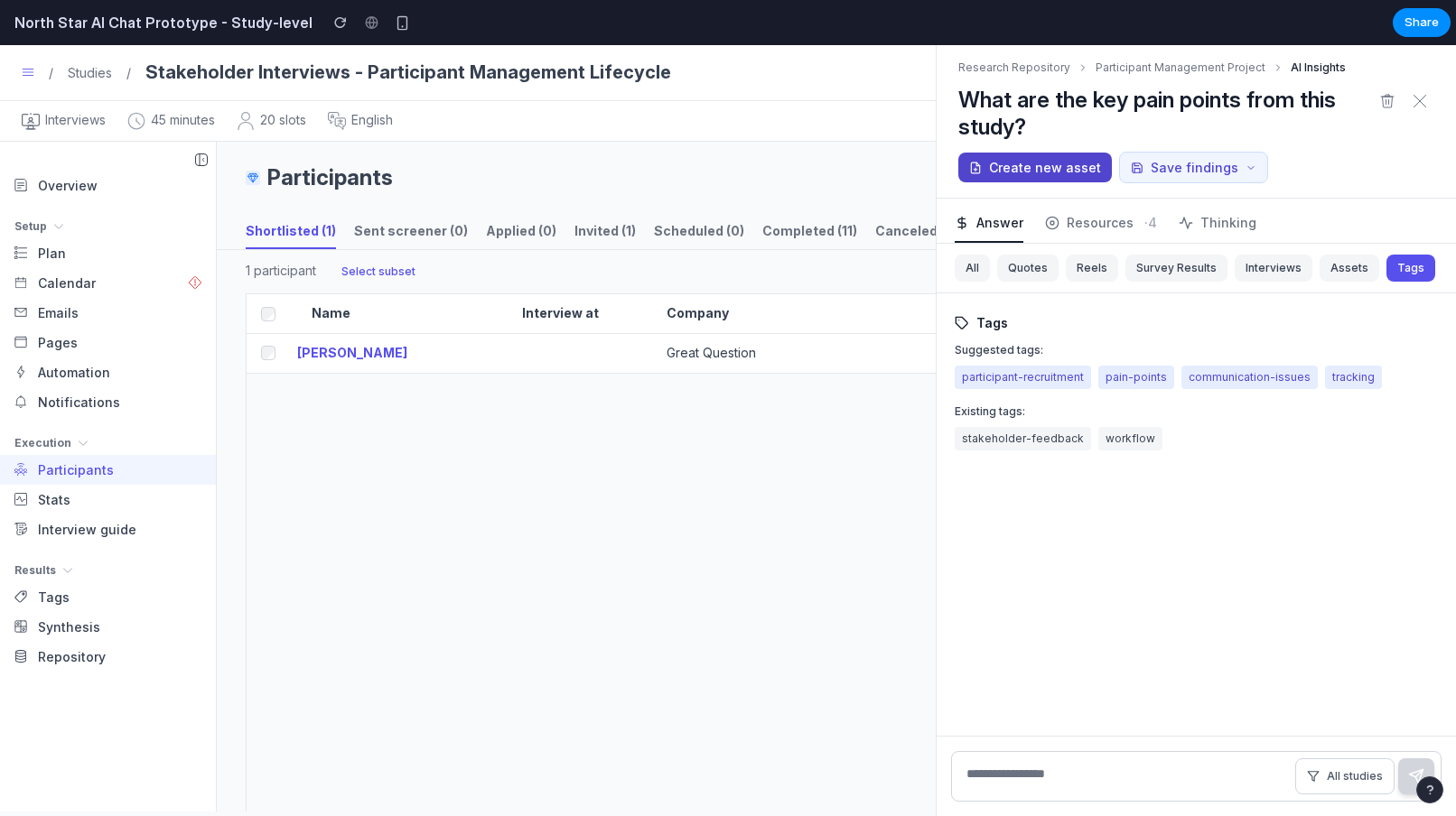
click at [1063, 174] on button "Create new asset" at bounding box center [1034, 167] width 153 height 30
click at [1125, 127] on h1 "What are the key pain points from this study?" at bounding box center [1166, 114] width 415 height 54
click at [1416, 98] on icon at bounding box center [1419, 100] width 14 height 14
click at [357, 352] on div "[PERSON_NAME]" at bounding box center [349, 354] width 118 height 17
click at [390, 240] on button "Sent screener (0)" at bounding box center [411, 228] width 114 height 42
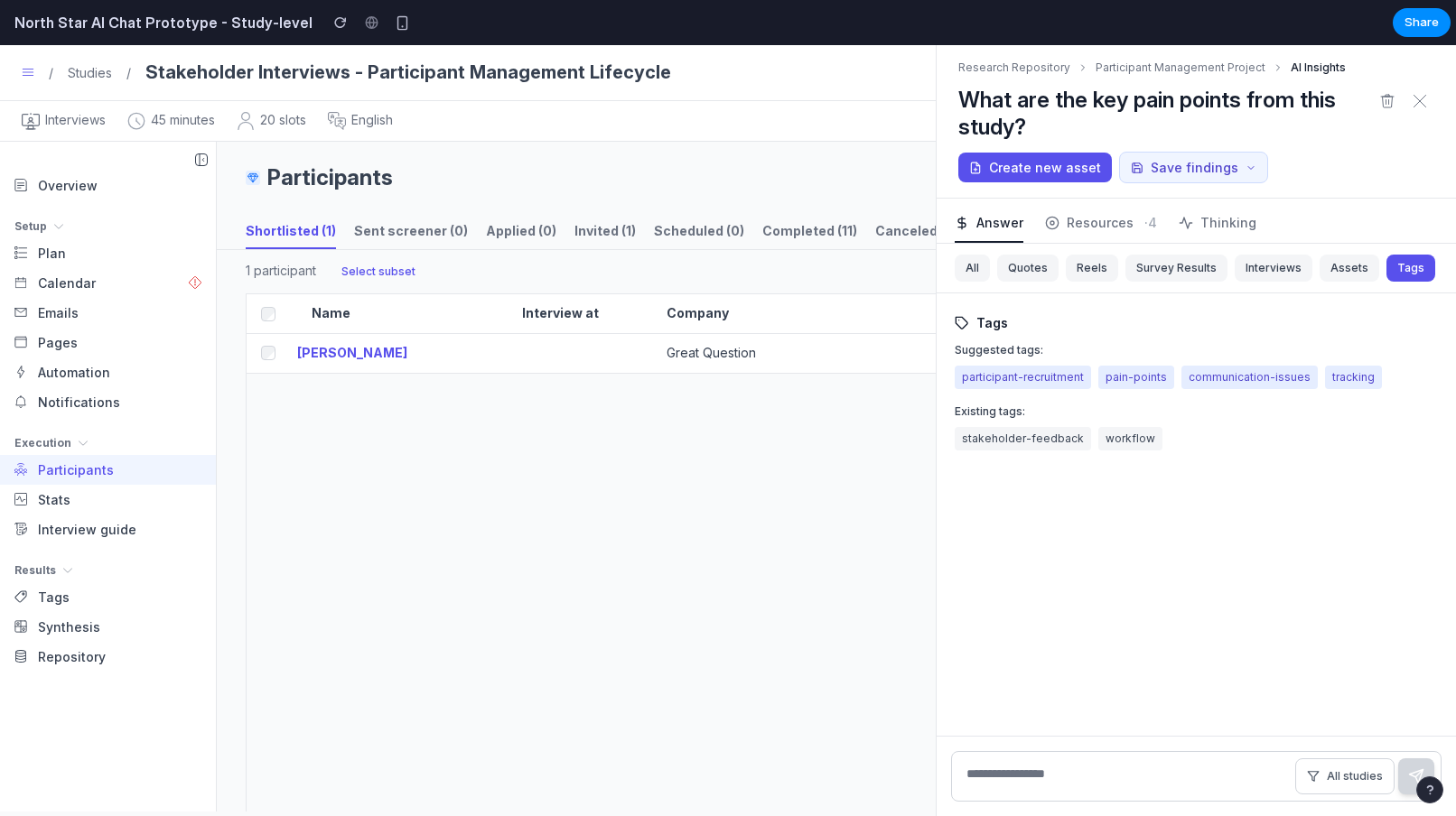
click at [465, 240] on div "Shortlisted (1) Sent screener (0) Applied (0) Invited (1) Scheduled (0) Complet…" at bounding box center [755, 228] width 1018 height 42
click at [503, 238] on button "Applied (0)" at bounding box center [521, 228] width 70 height 42
click at [1421, 98] on icon at bounding box center [1419, 100] width 14 height 14
click at [851, 98] on div "/ Studies / Stakeholder Interviews - Participant Management Lifecycle Ask AI JG…" at bounding box center [728, 72] width 1456 height 55
click at [1415, 95] on icon at bounding box center [1419, 100] width 14 height 14
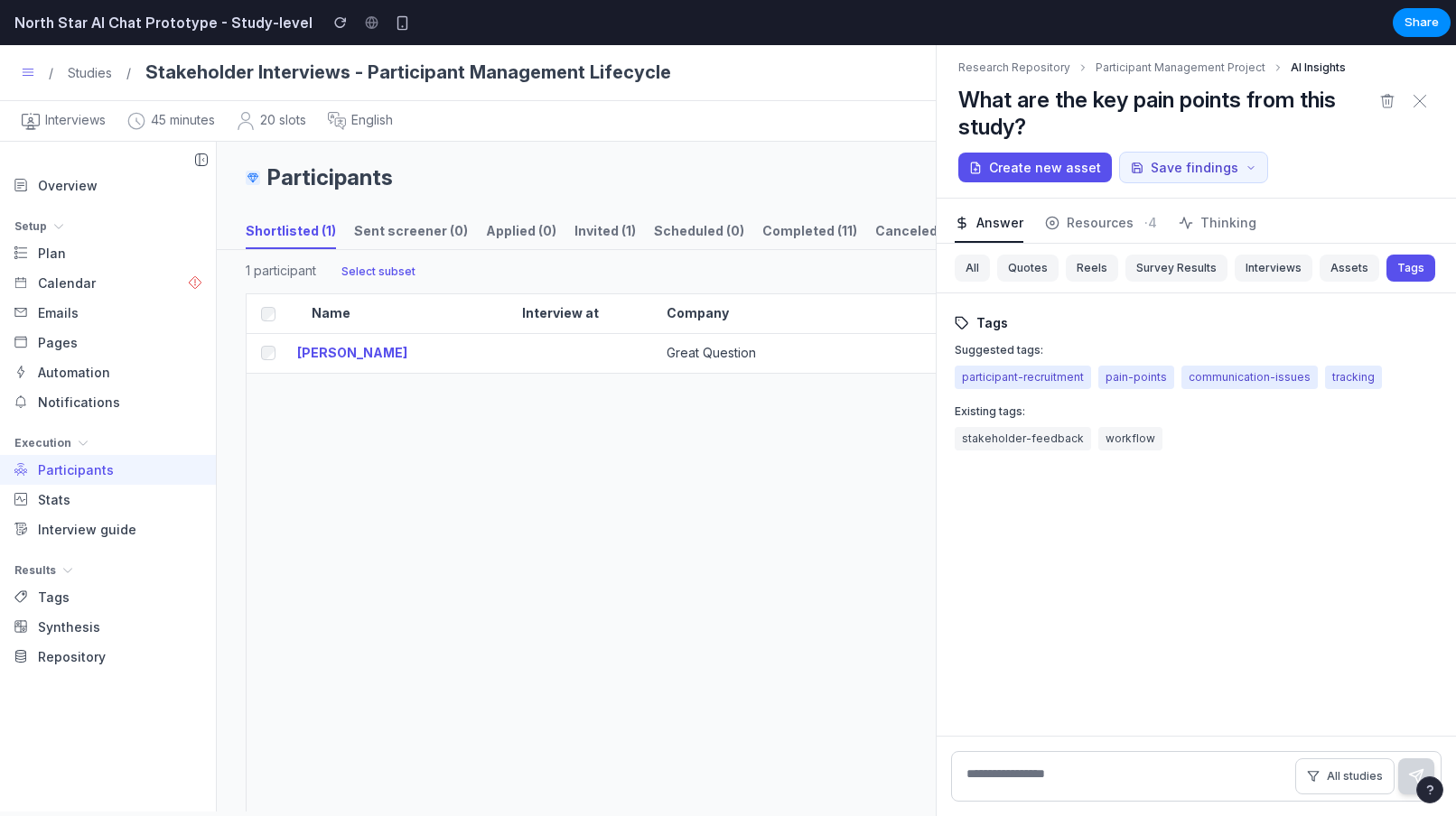
click at [879, 572] on div "Name [PERSON_NAME] Interview at Company Status Eligible Segment Booked at Job t…" at bounding box center [816, 745] width 1140 height 903
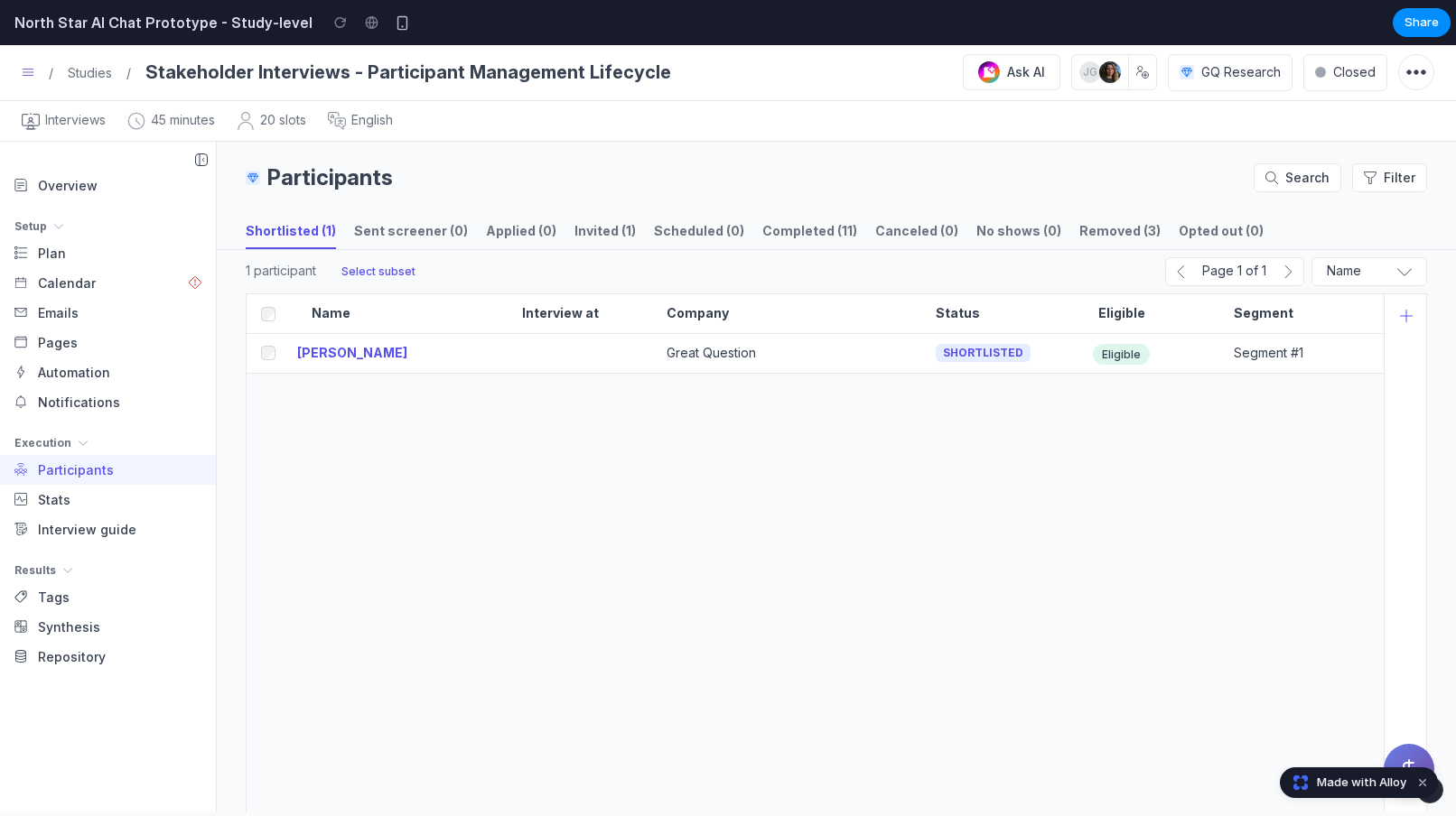
click at [1414, 754] on button "Ask AI" at bounding box center [1409, 769] width 50 height 50
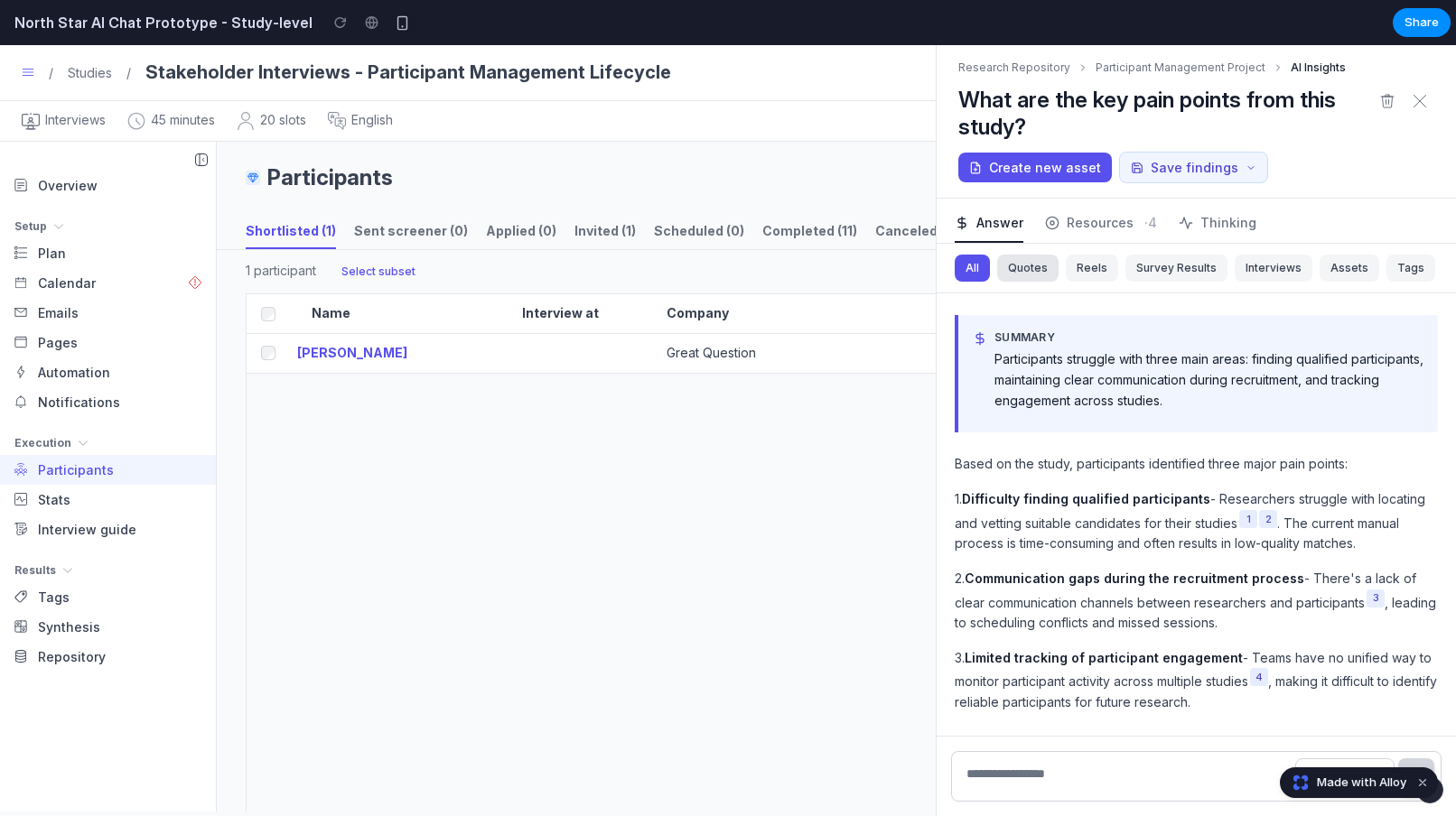
click at [1033, 276] on button "Quotes" at bounding box center [1029, 268] width 62 height 27
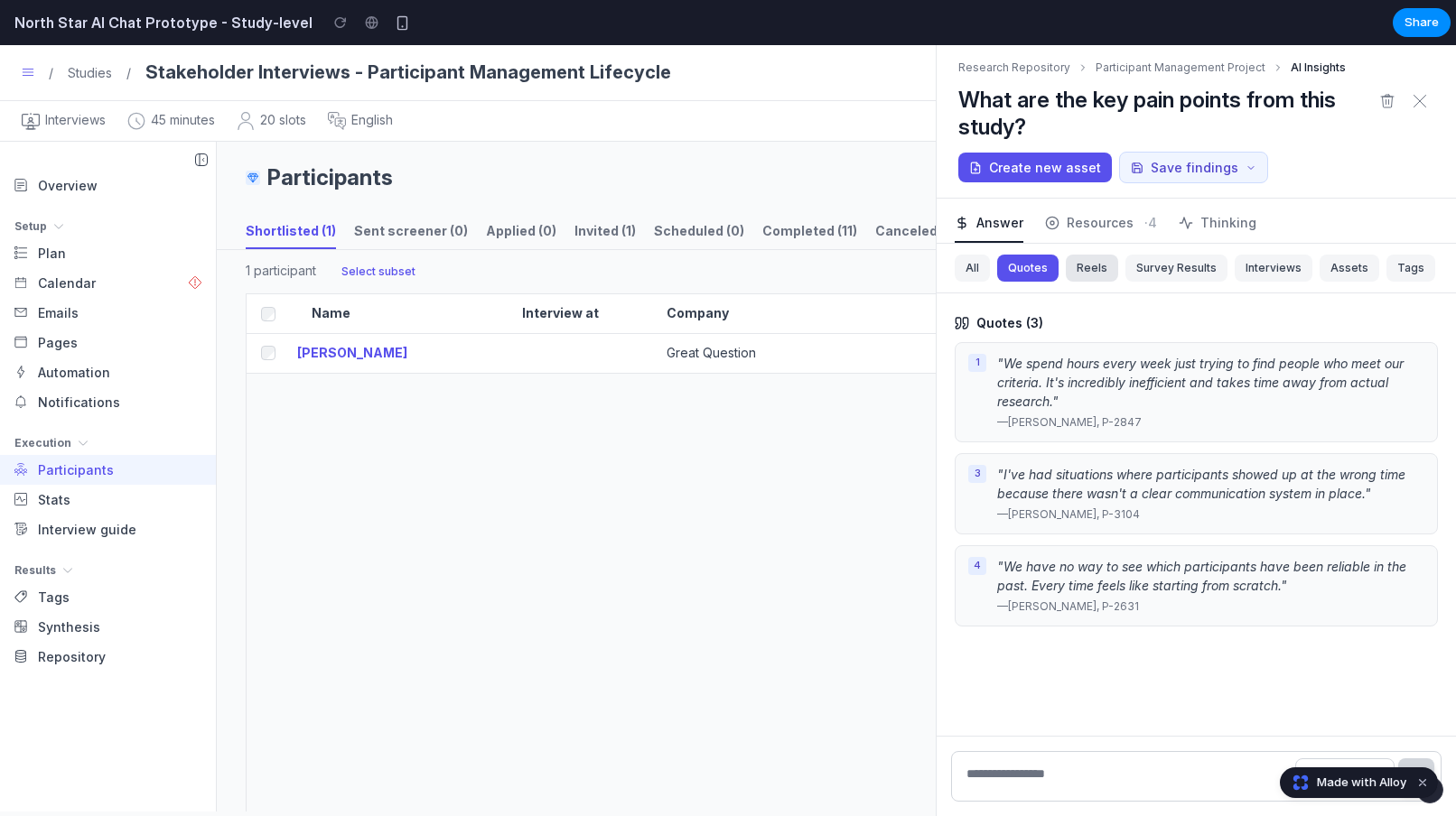
click at [1084, 275] on button "Reels" at bounding box center [1092, 268] width 52 height 27
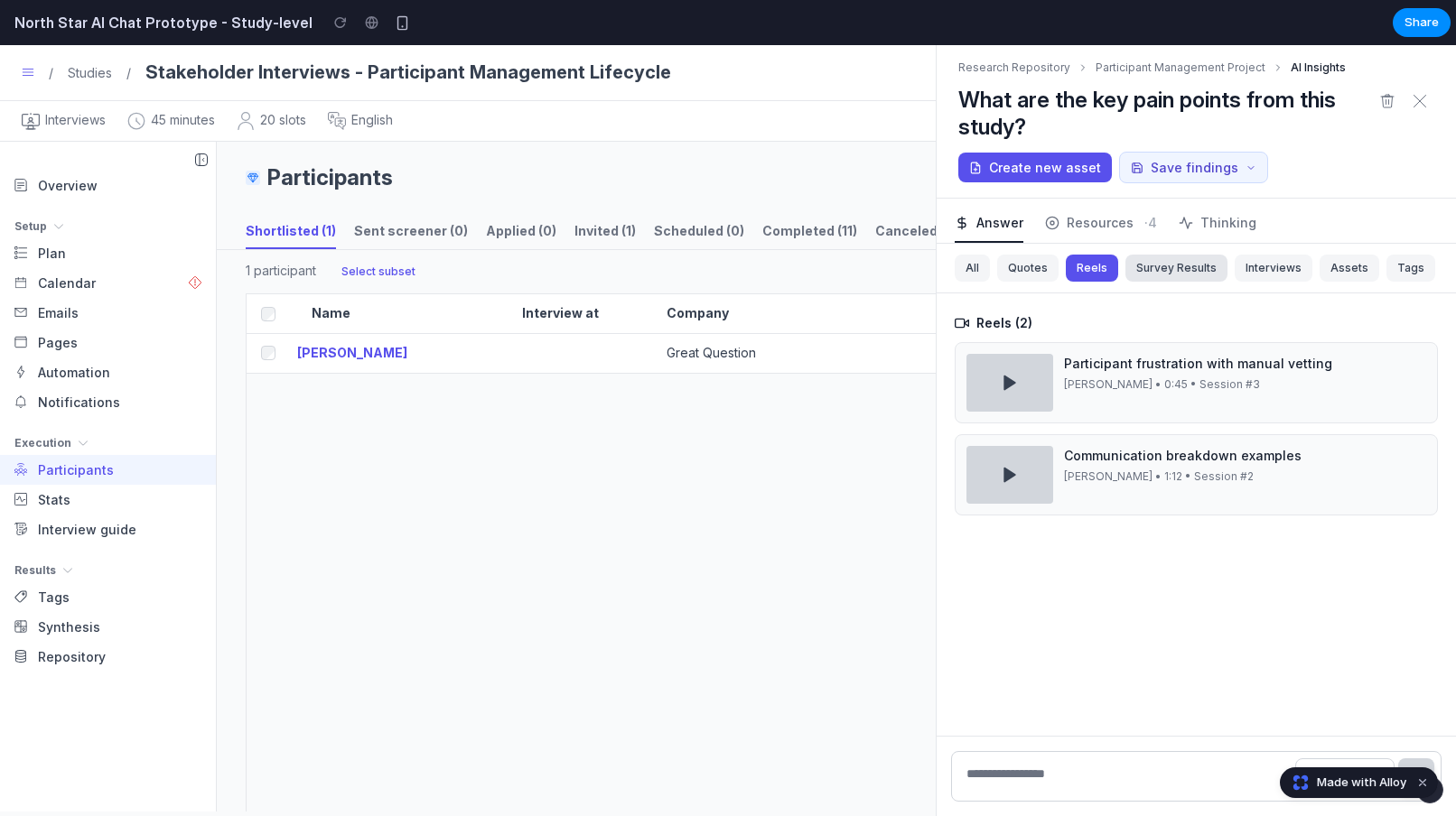
click at [1139, 272] on button "Survey Results" at bounding box center [1177, 268] width 102 height 27
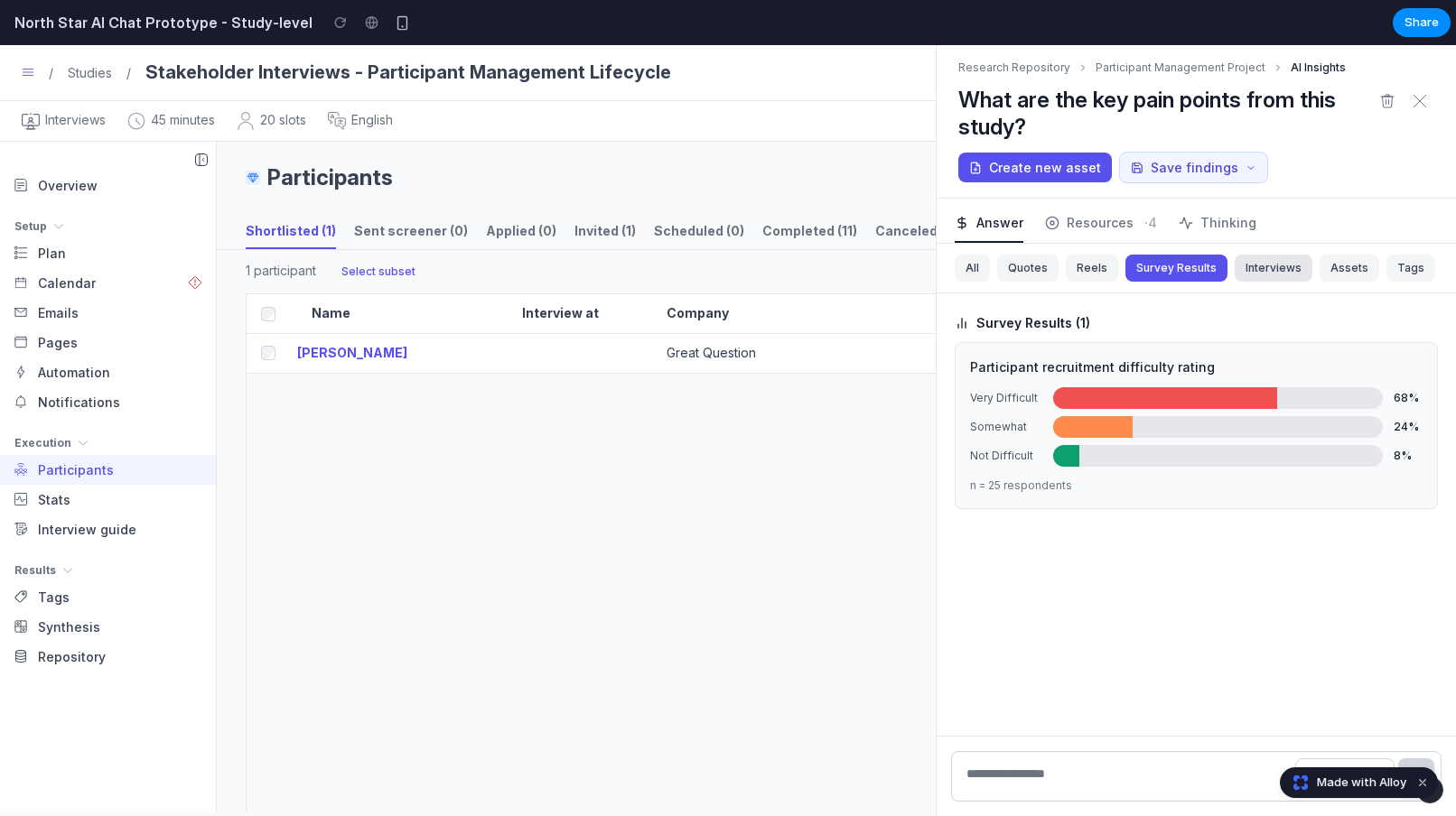
click at [1257, 266] on button "Interviews" at bounding box center [1274, 268] width 78 height 27
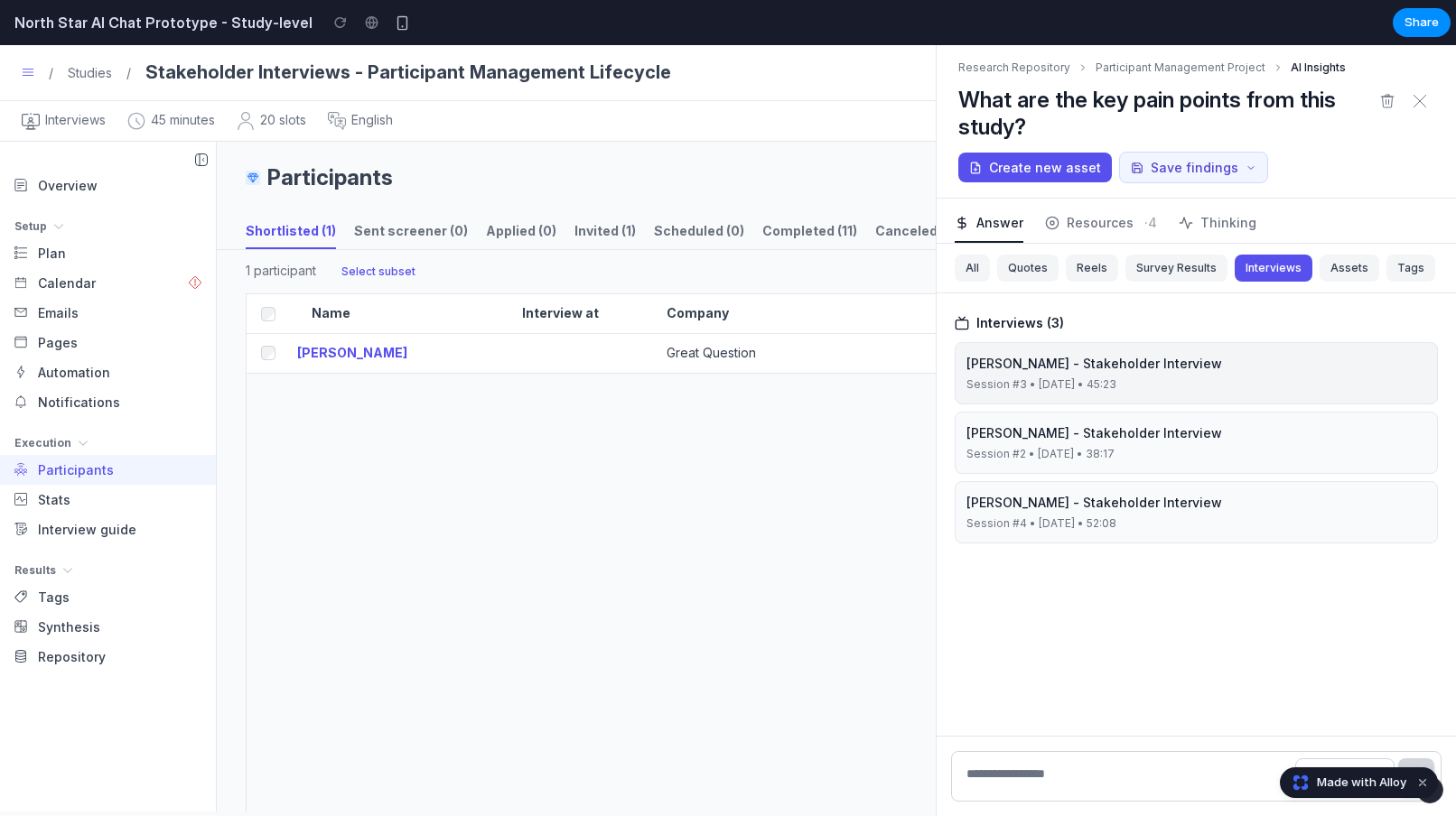
click at [1168, 374] on button "Sarah Mitchell - Stakeholder Interview Session #3 • April 12, 2024 • 45:23" at bounding box center [1196, 373] width 483 height 63
click at [1346, 264] on button "Assets" at bounding box center [1350, 268] width 60 height 27
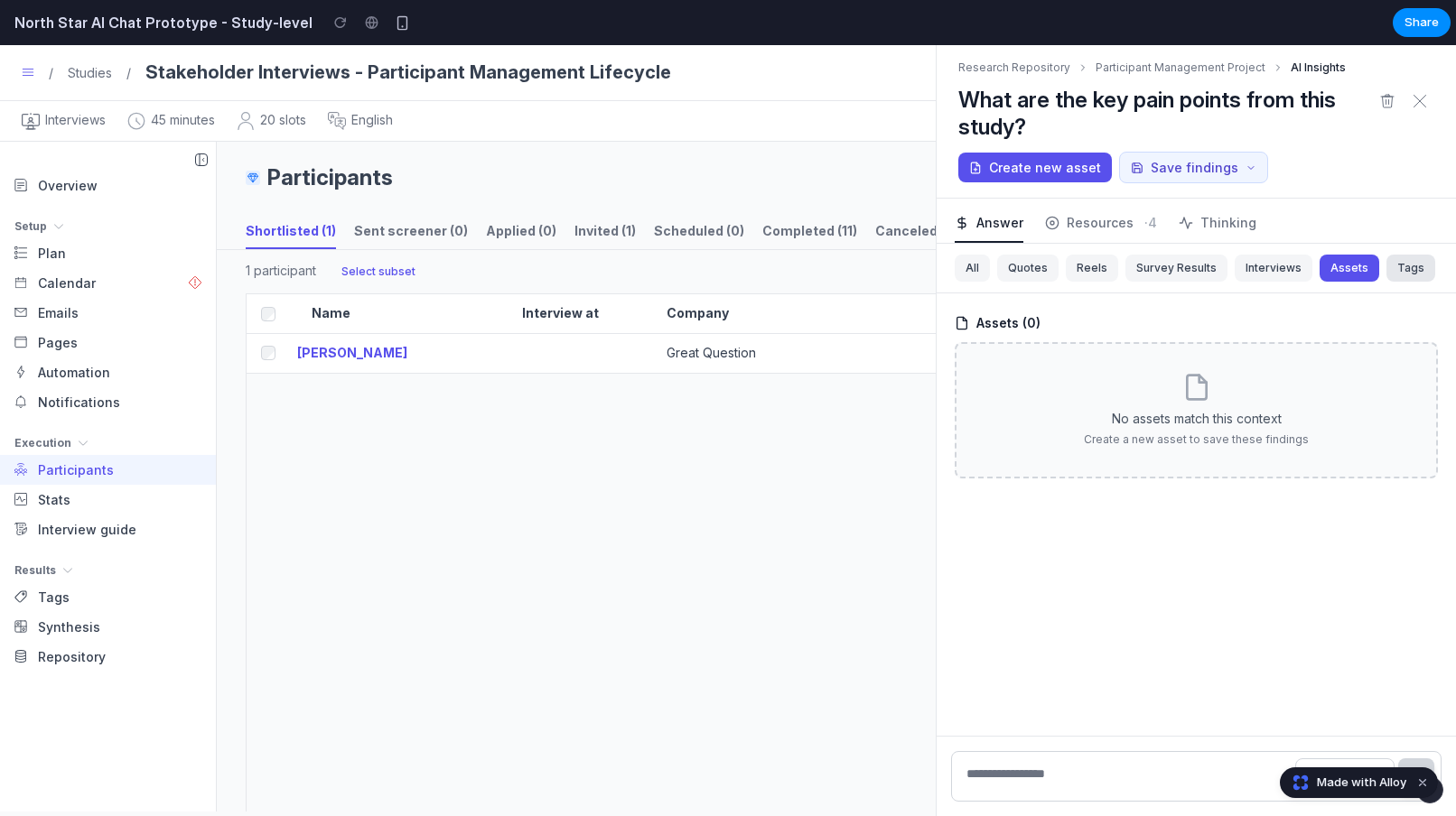
click at [1410, 271] on button "Tags" at bounding box center [1411, 268] width 49 height 27
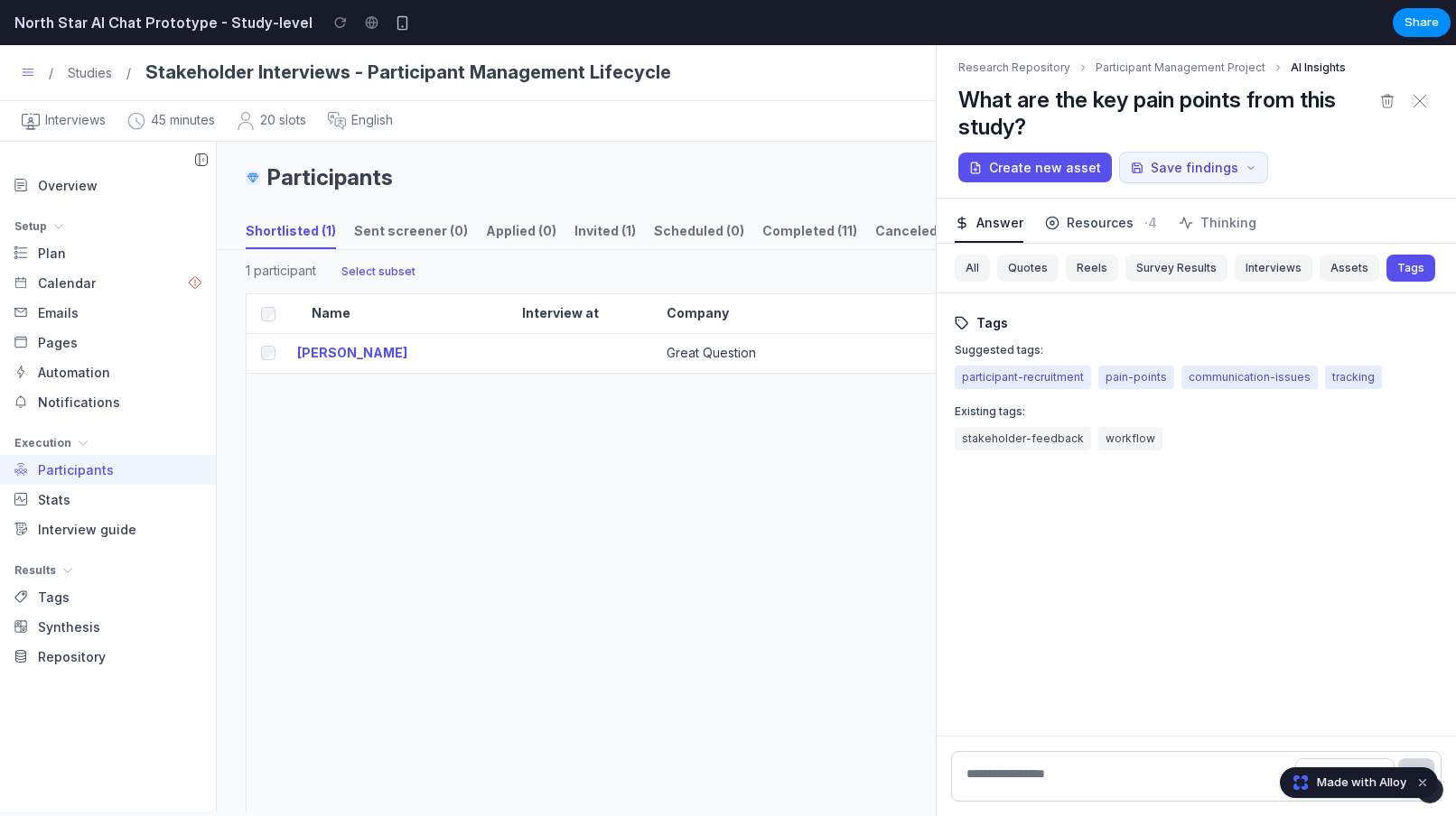
click at [1090, 229] on span "Resources" at bounding box center [1100, 223] width 67 height 19
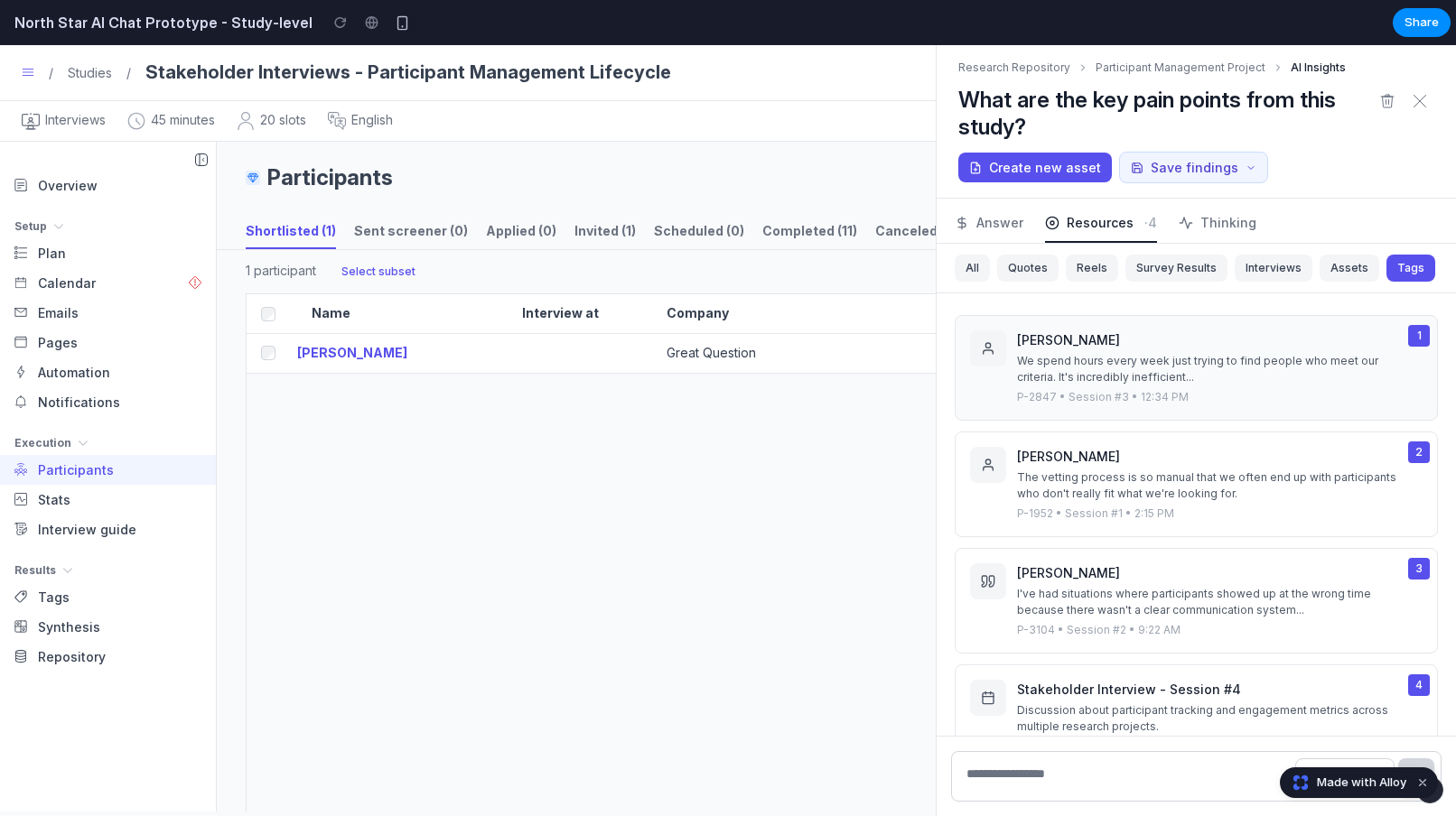
click at [1161, 366] on div "We spend hours every week just trying to find people who meet our criteria. It'…" at bounding box center [1209, 369] width 384 height 33
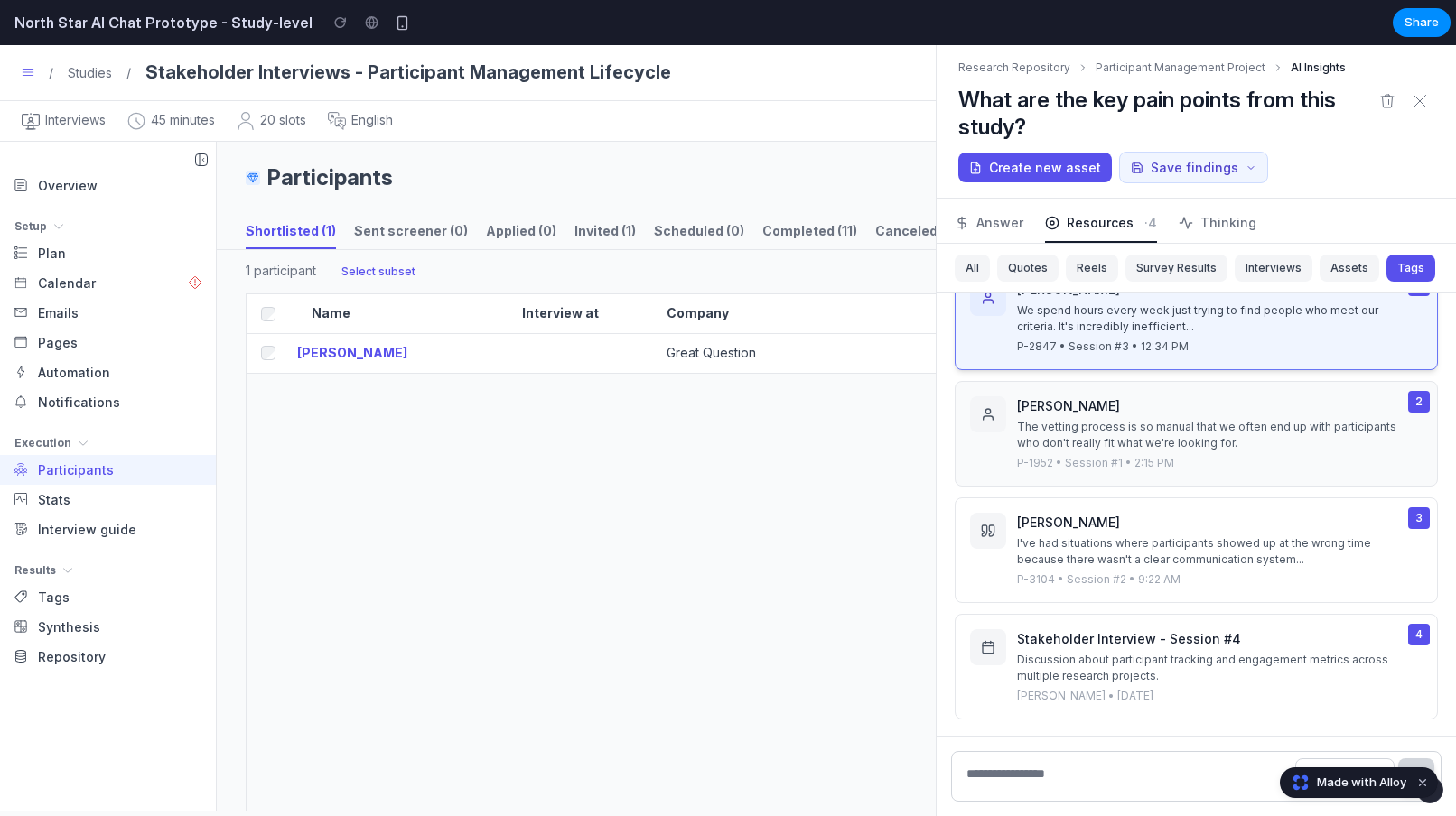
scroll to position [56, 0]
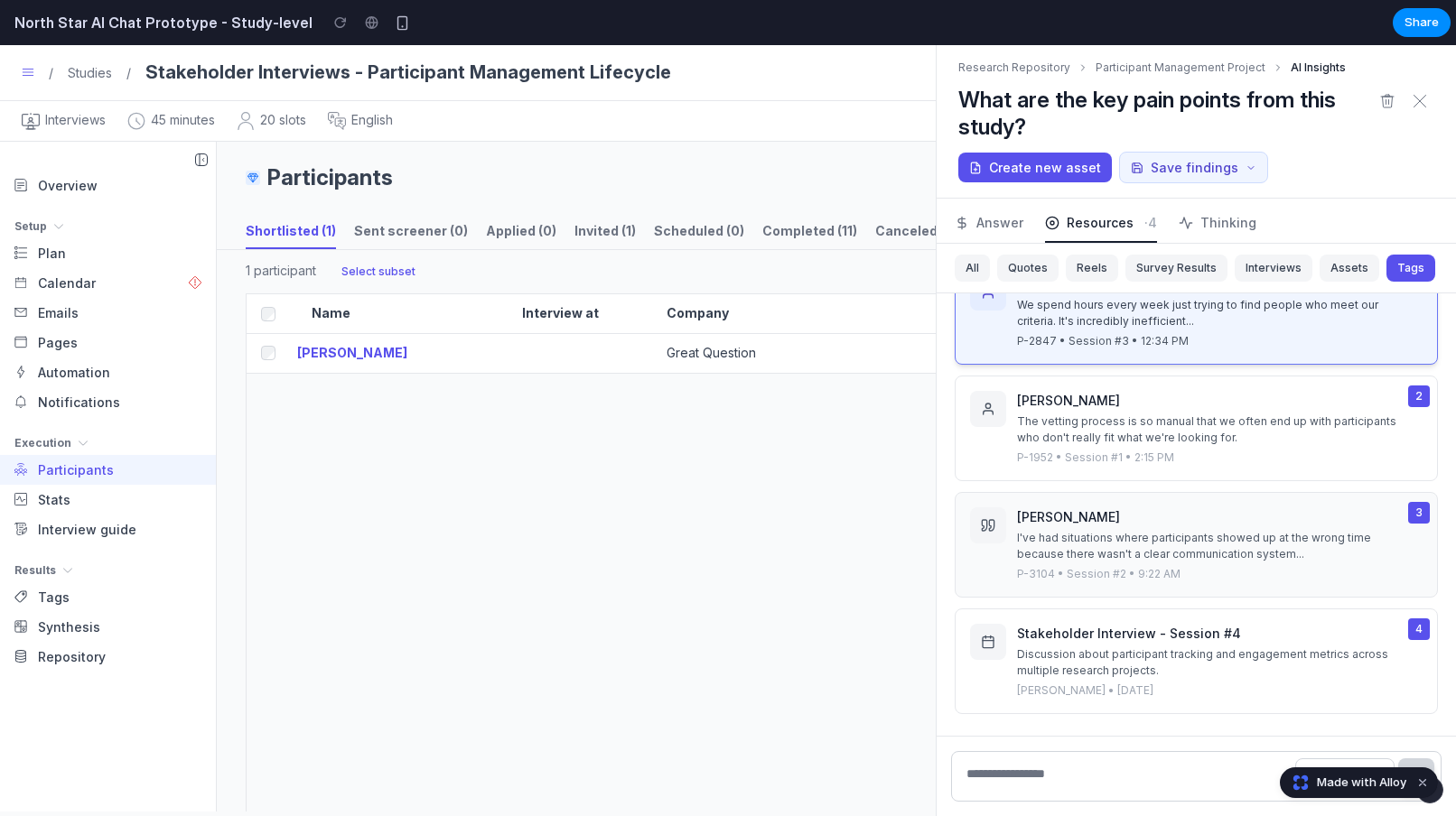
click at [1156, 536] on div "I've had situations where participants showed up at the wrong time because ther…" at bounding box center [1209, 547] width 384 height 33
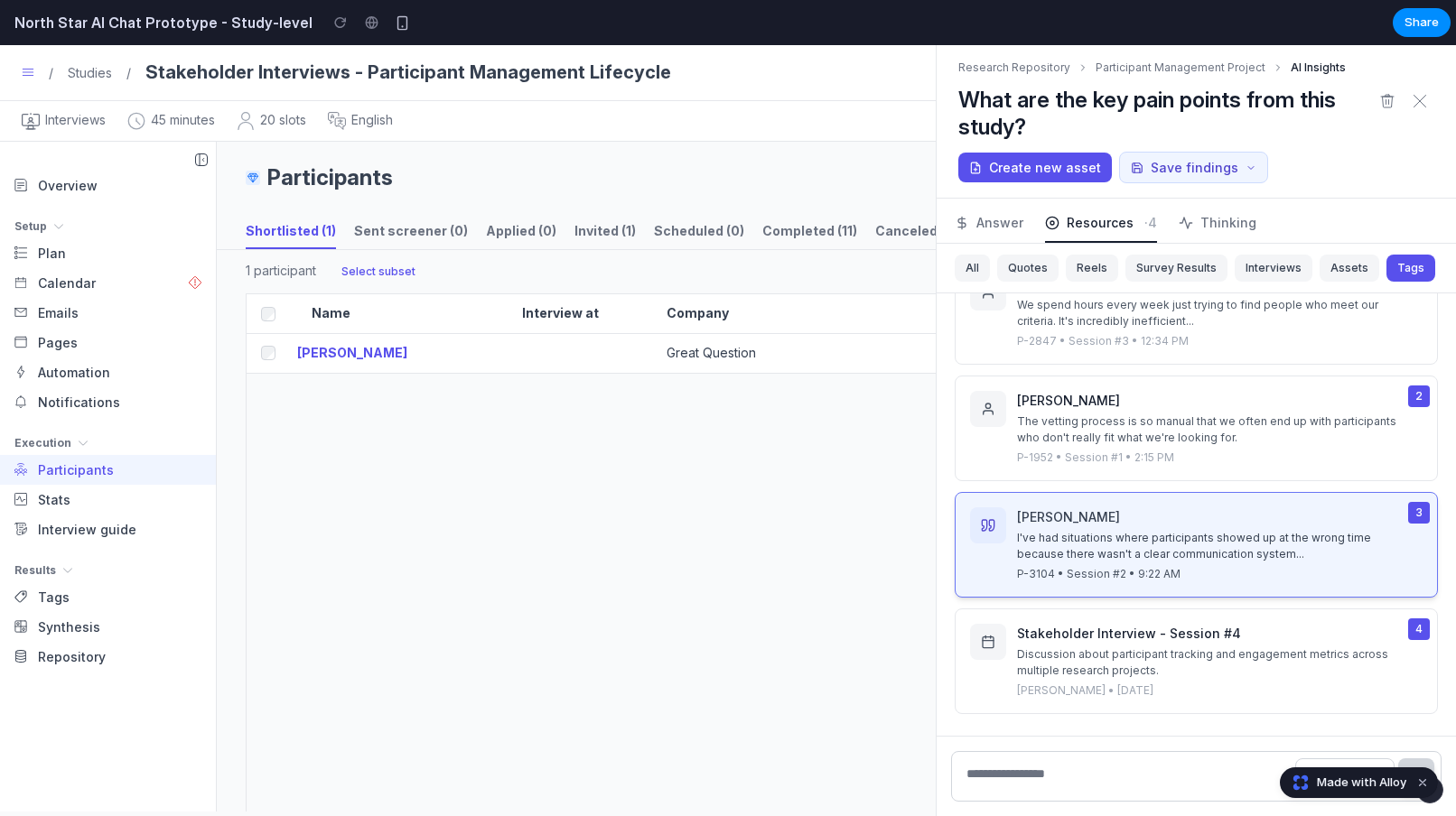
click at [1418, 513] on div "3" at bounding box center [1419, 513] width 21 height 21
click at [1315, 540] on div "I've had situations where participants showed up at the wrong time because ther…" at bounding box center [1209, 547] width 384 height 33
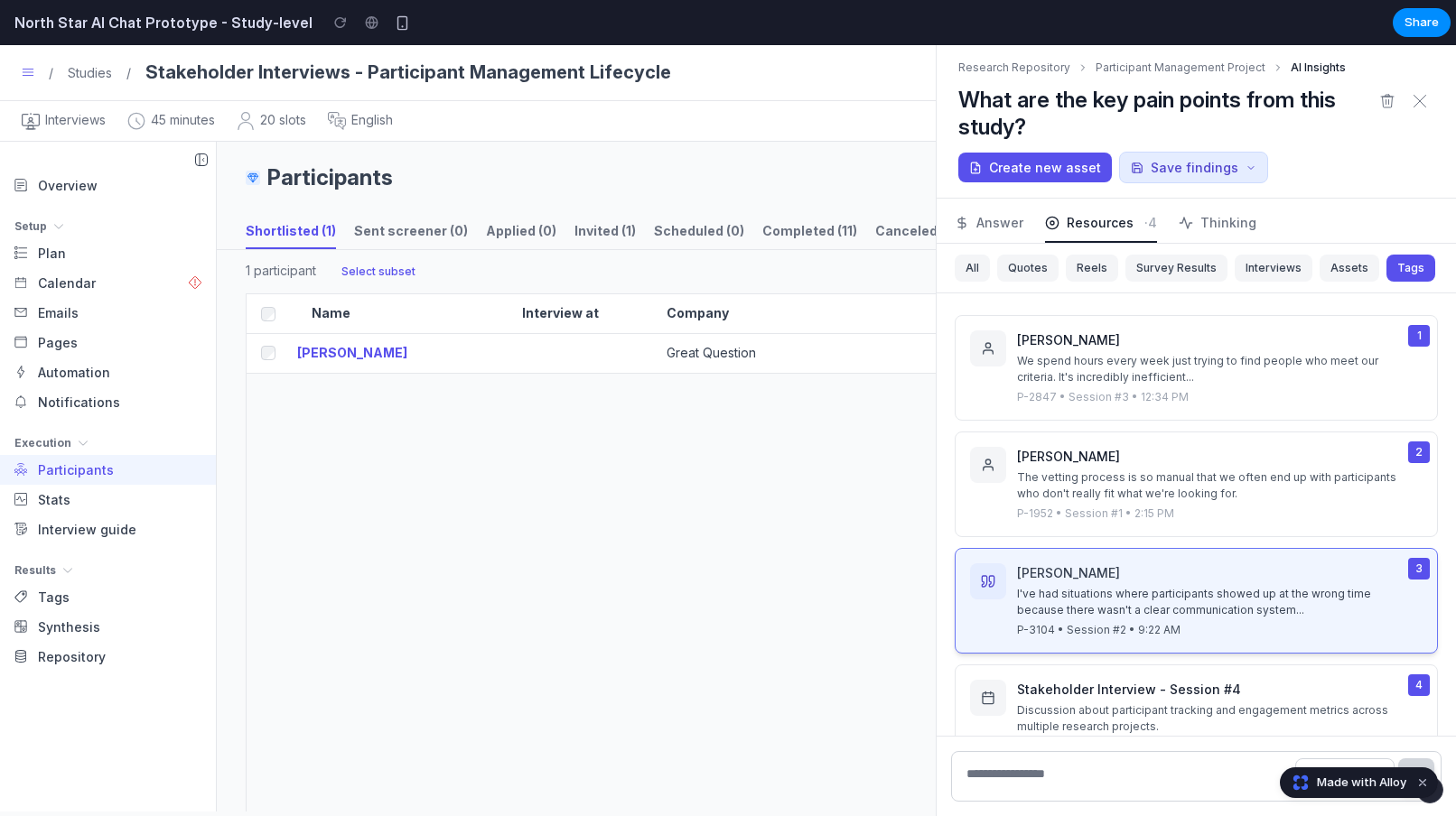
click at [1183, 175] on button "Save findings" at bounding box center [1194, 167] width 149 height 32
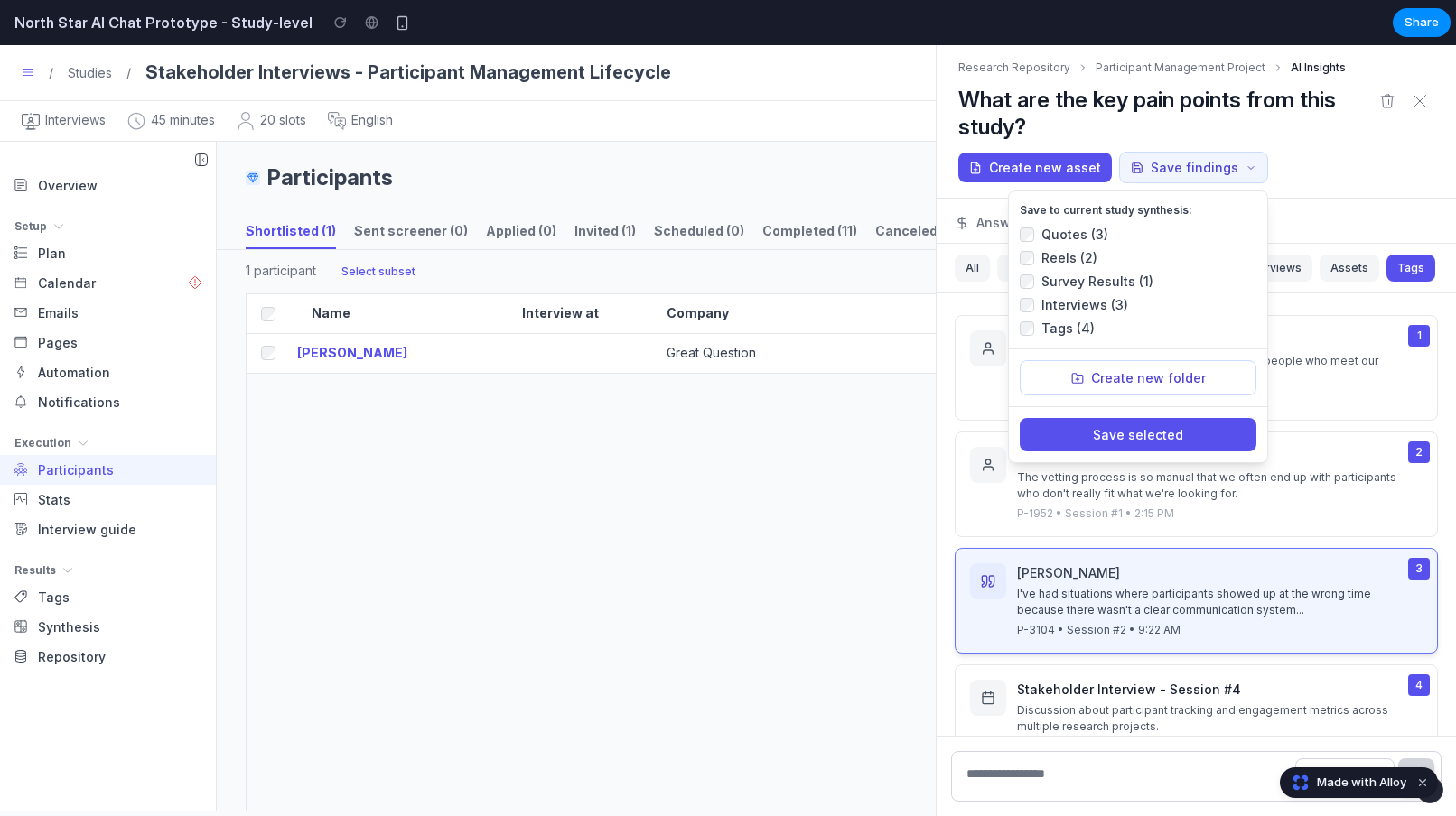
click at [1316, 211] on div "Answer Resources · 4 Thinking" at bounding box center [1196, 221] width 519 height 45
click at [1104, 130] on h1 "What are the key pain points from this study?" at bounding box center [1166, 114] width 415 height 54
click at [1124, 441] on button "Save selected" at bounding box center [1138, 434] width 236 height 34
